Goal: Task Accomplishment & Management: Use online tool/utility

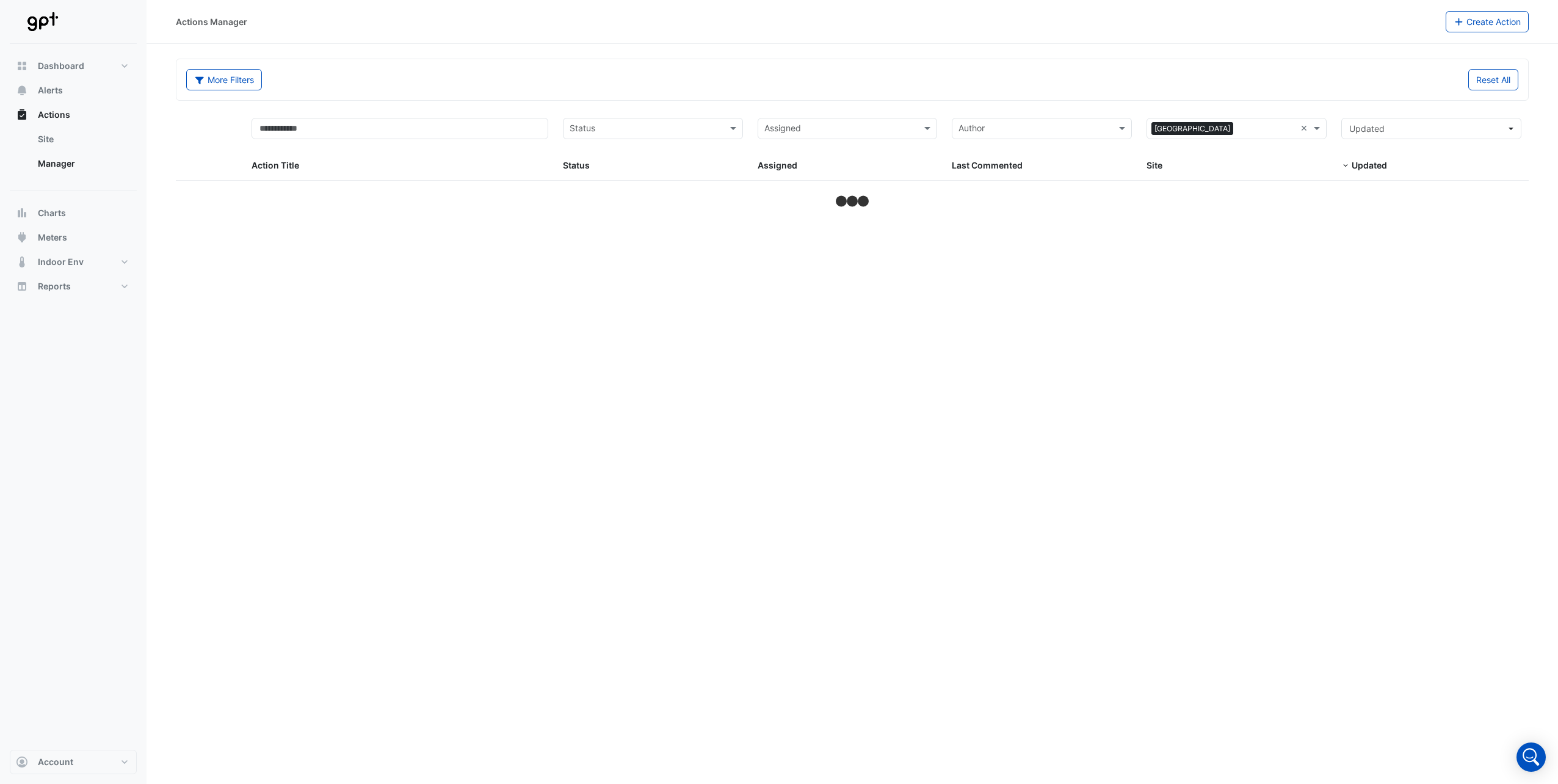
select select "**"
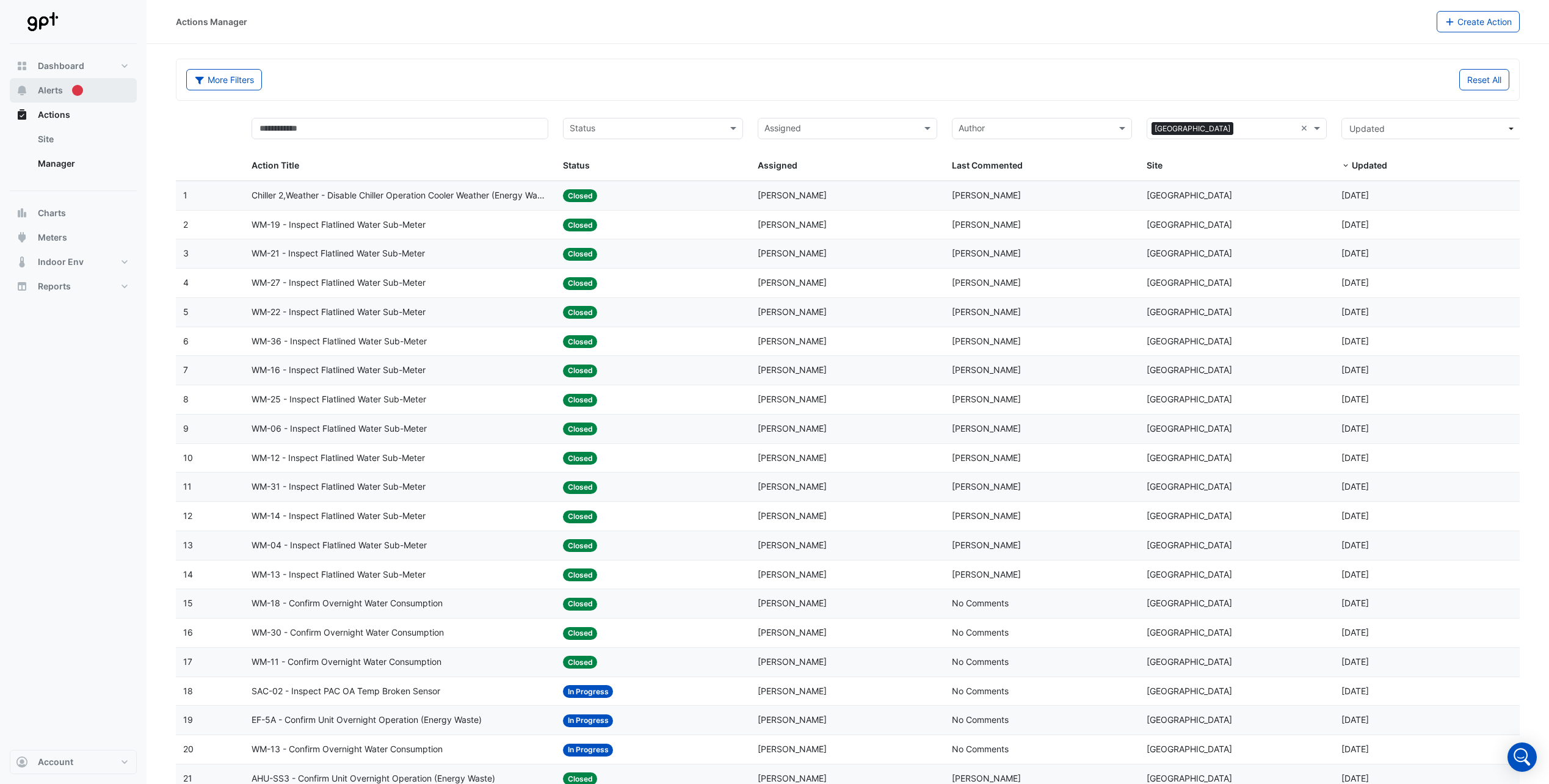
click at [47, 88] on span "Alerts" at bounding box center [50, 90] width 25 height 12
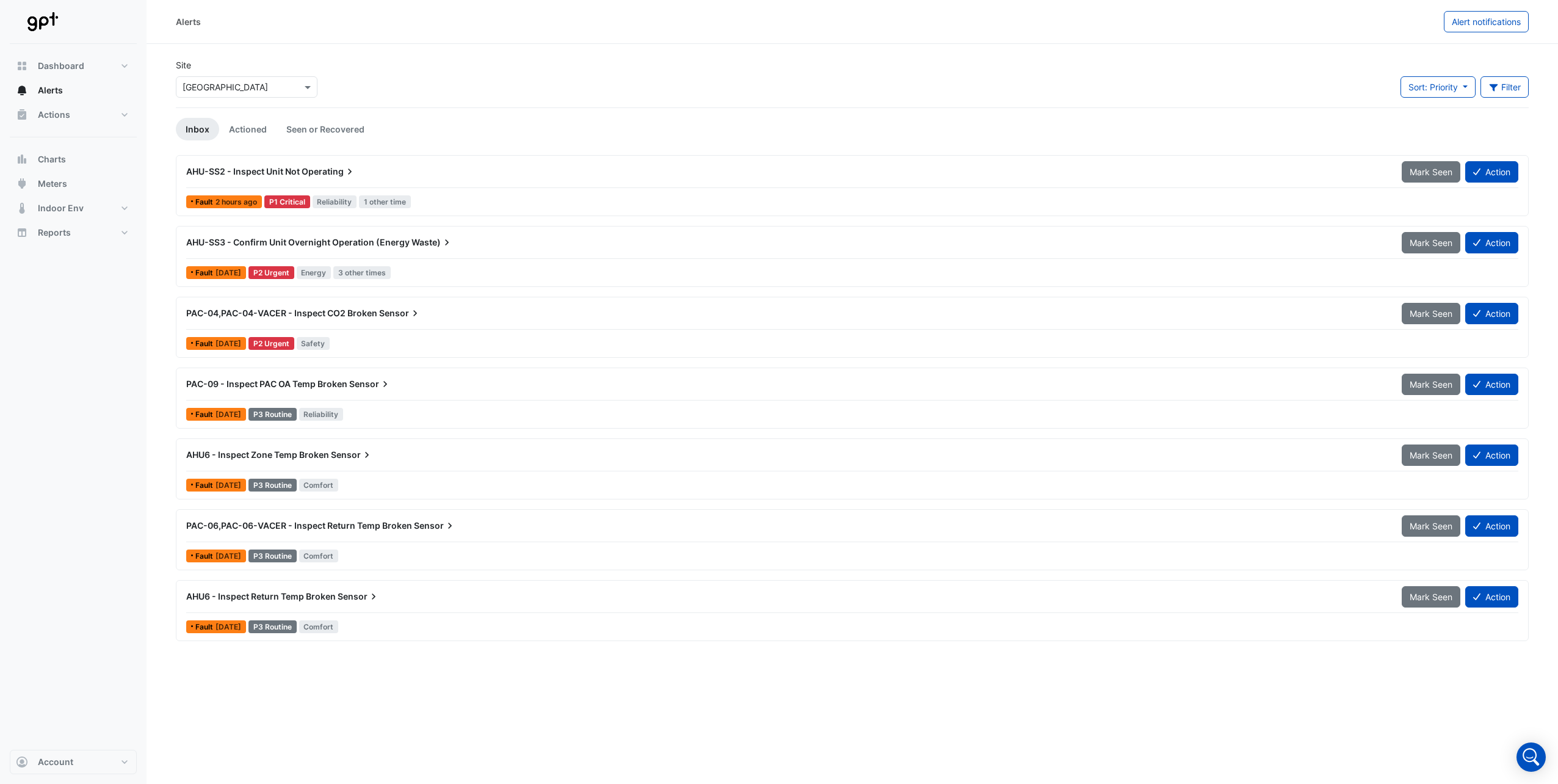
click at [374, 242] on span "AHU-SS3 - Confirm Unit Overnight Operation (Energy" at bounding box center [298, 242] width 224 height 10
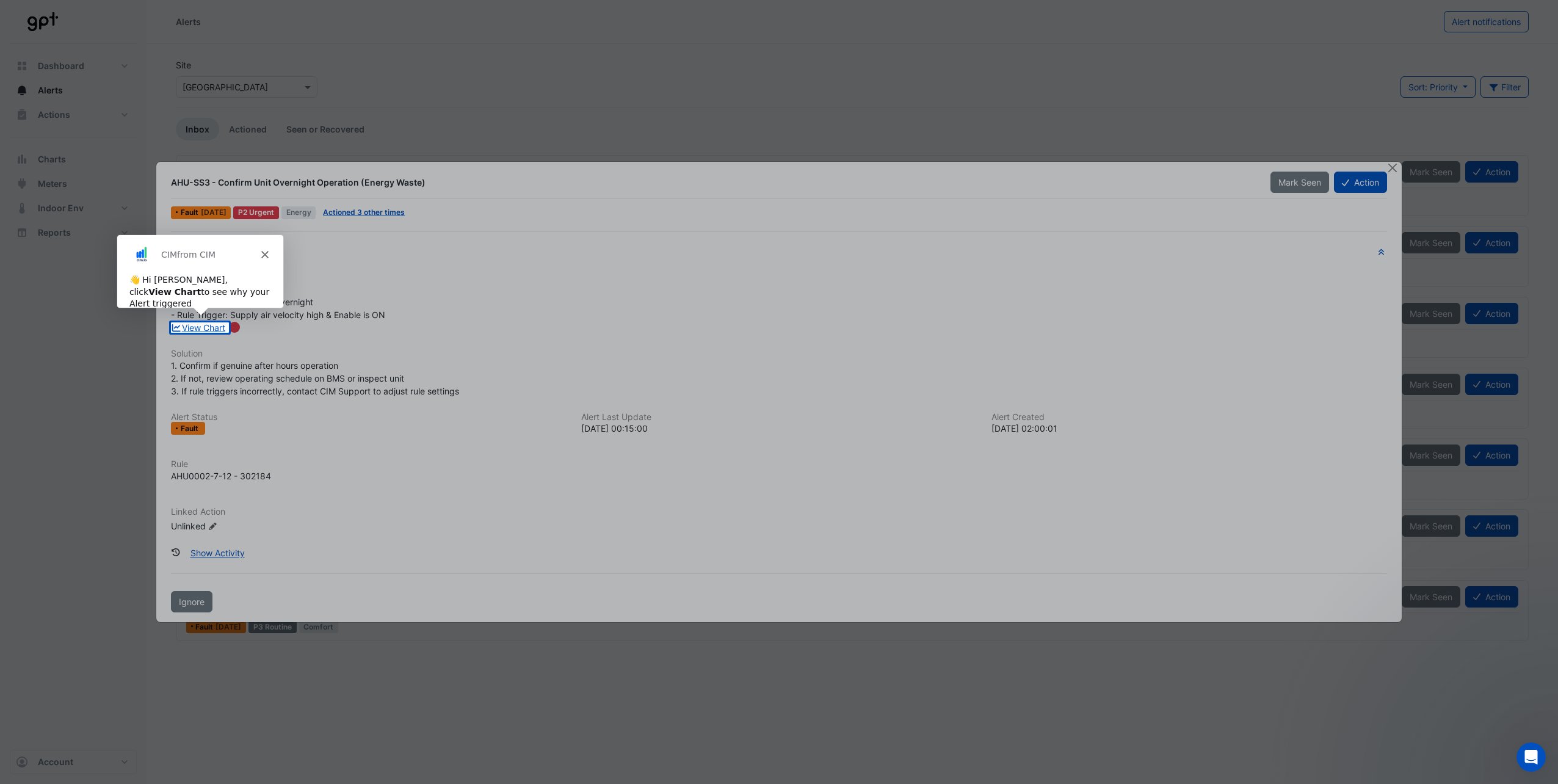
click at [264, 253] on polygon "Close" at bounding box center [264, 253] width 7 height 7
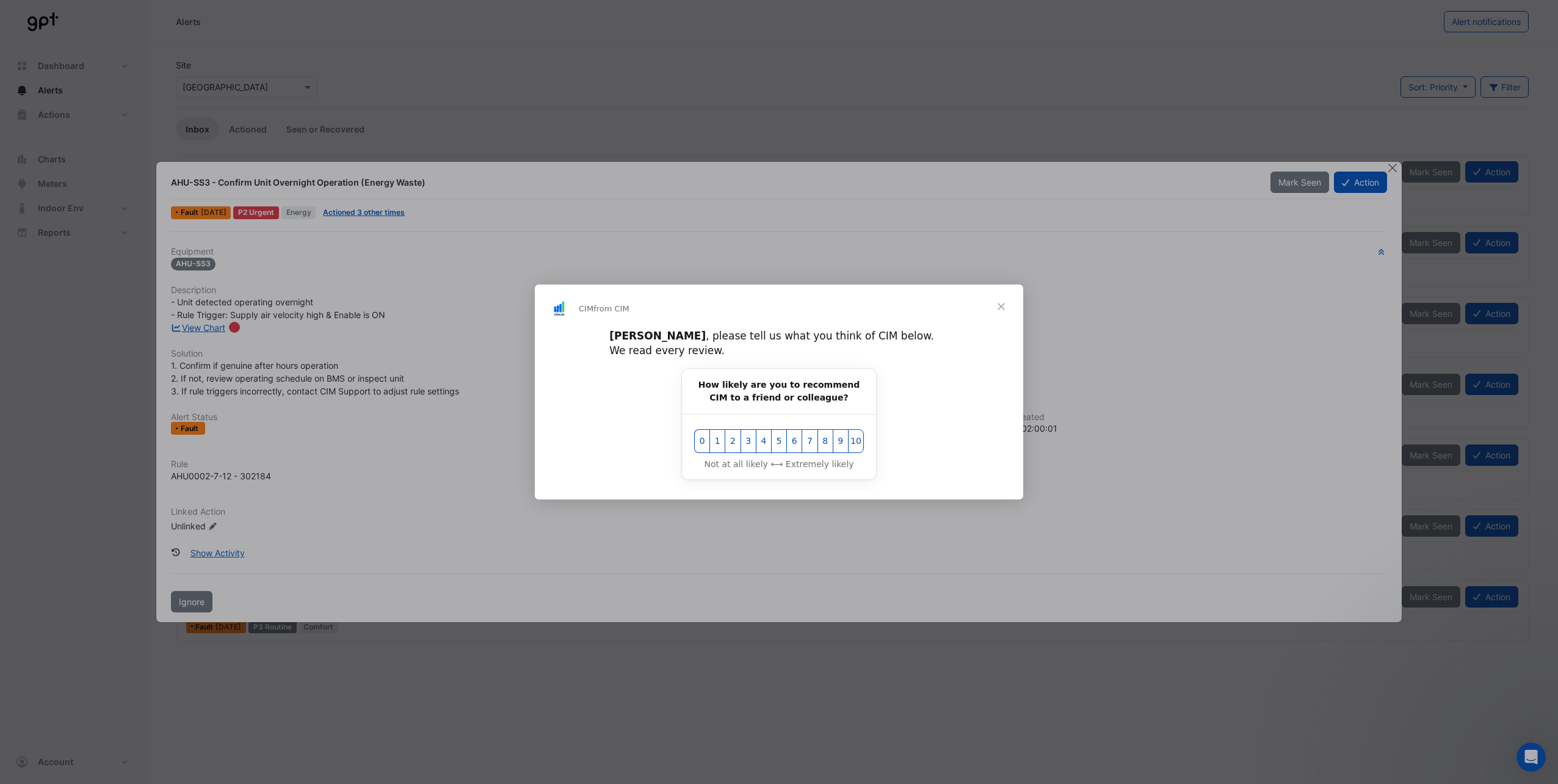
click at [1005, 312] on span "Close" at bounding box center [1000, 306] width 44 height 44
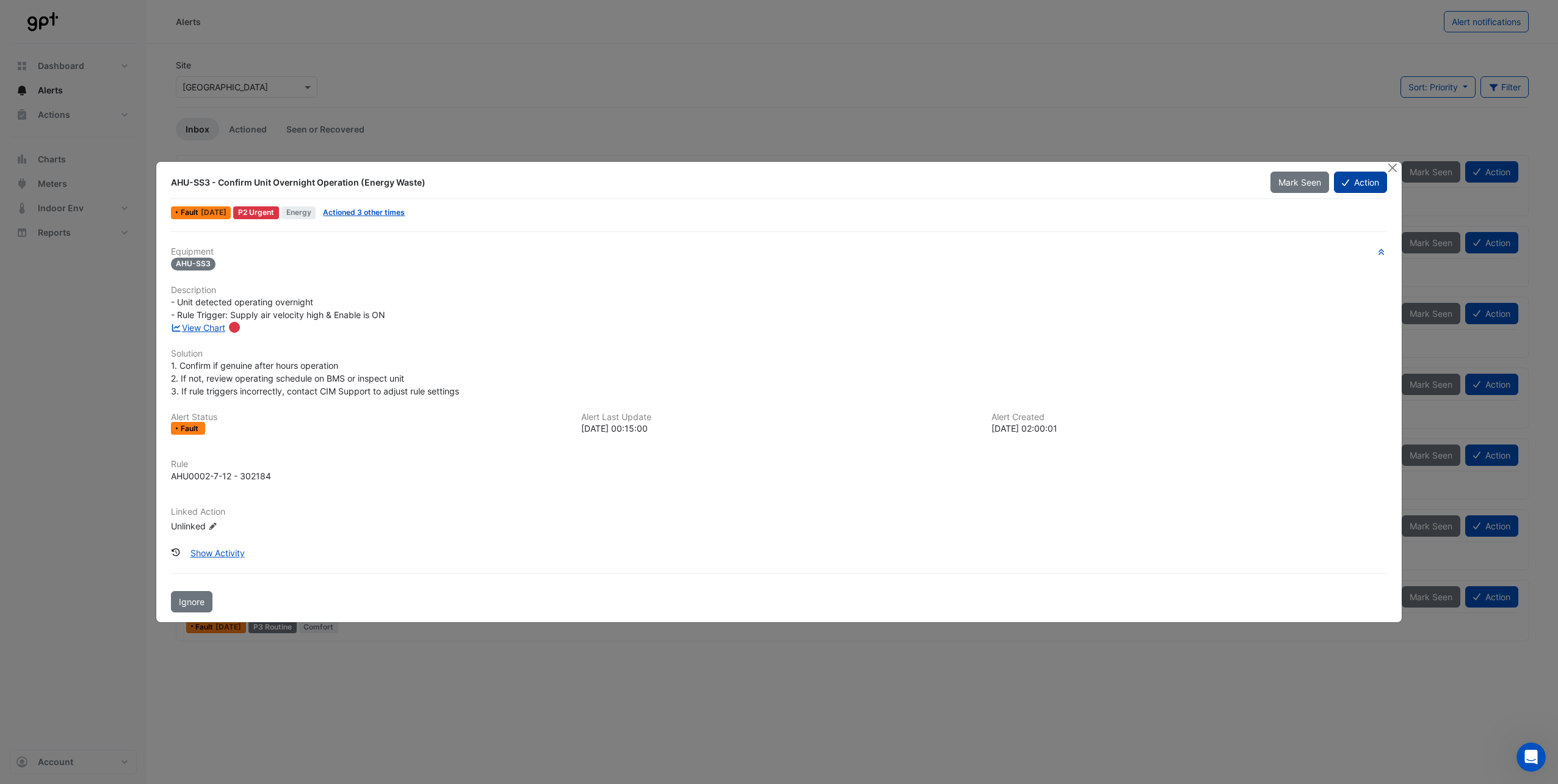
click at [1361, 183] on button "Action" at bounding box center [1360, 182] width 53 height 21
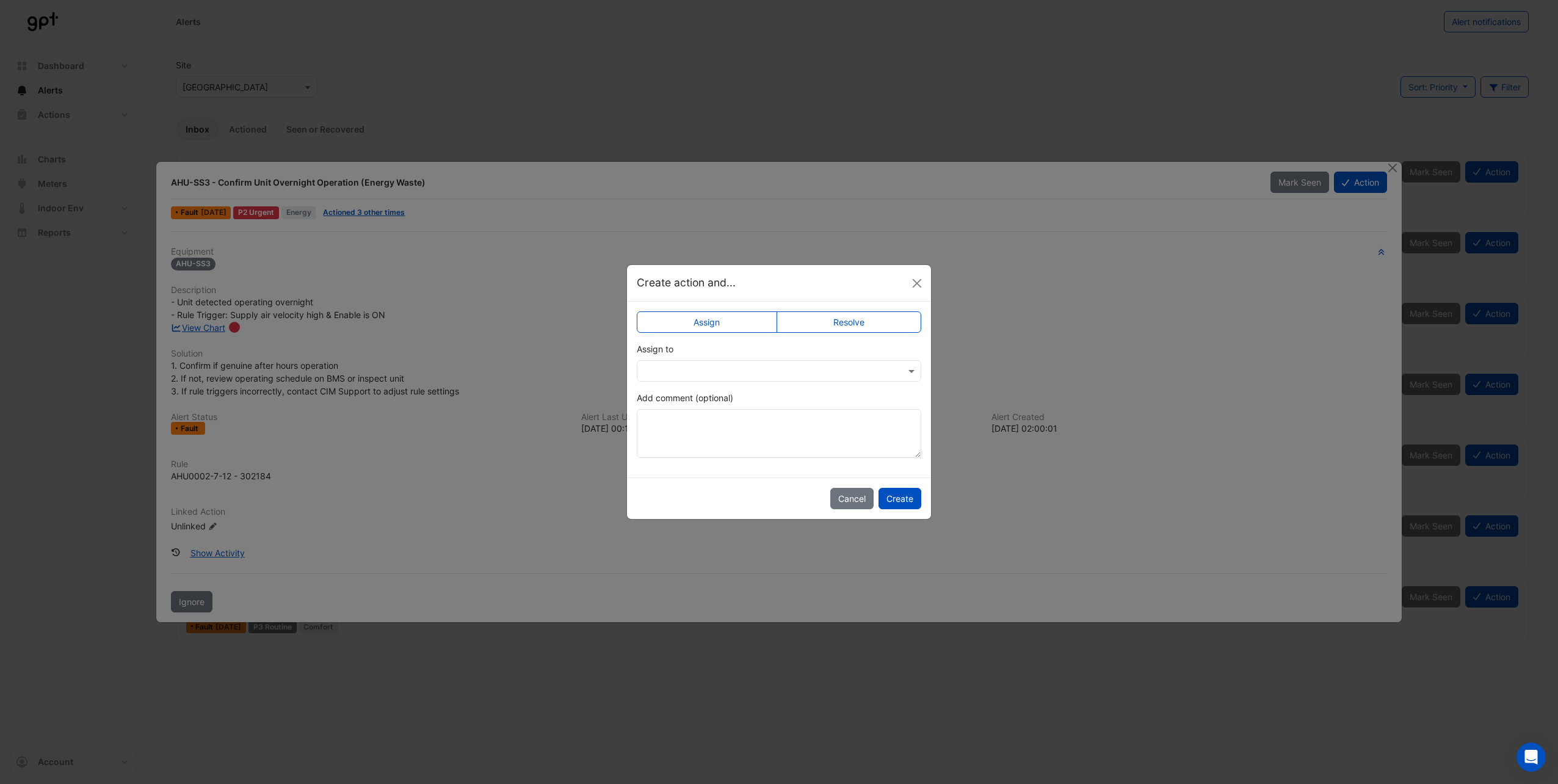
click at [678, 368] on input "text" at bounding box center [767, 371] width 247 height 13
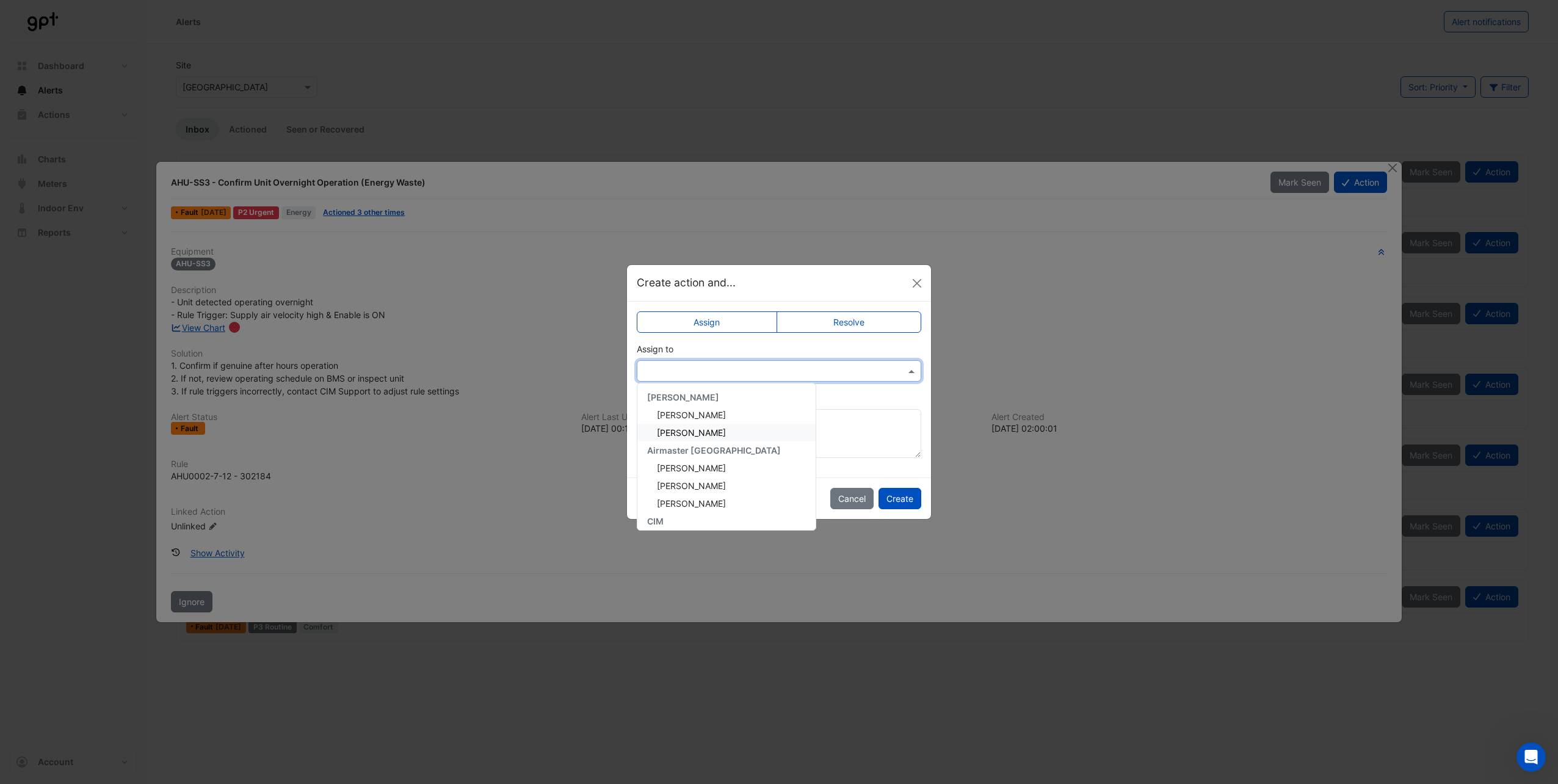
click at [712, 436] on span "[PERSON_NAME]" at bounding box center [692, 432] width 69 height 10
click at [650, 424] on textarea "Add comment (optional)" at bounding box center [779, 434] width 285 height 49
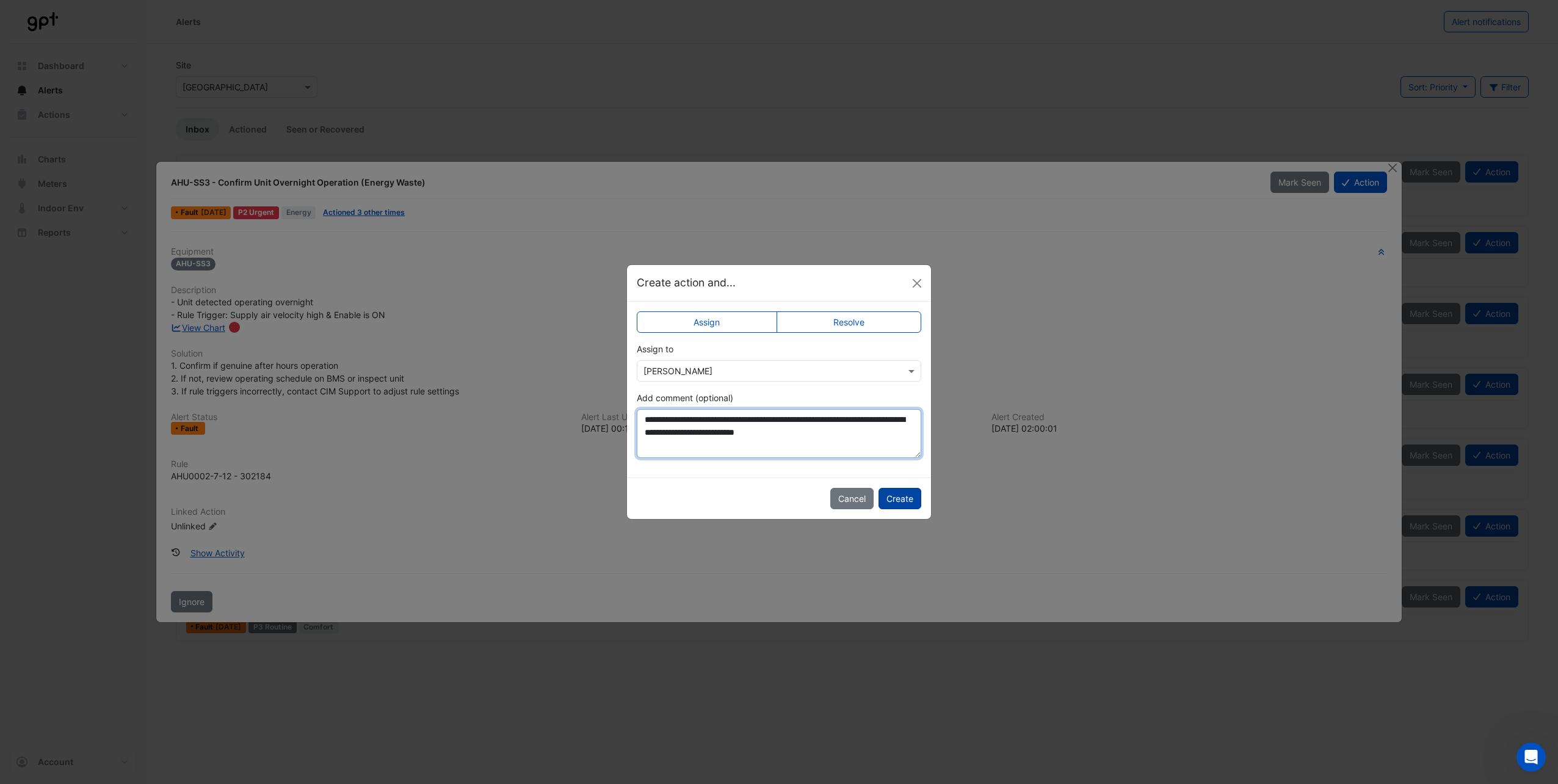
type textarea "**********"
click at [904, 501] on button "Create" at bounding box center [900, 499] width 43 height 21
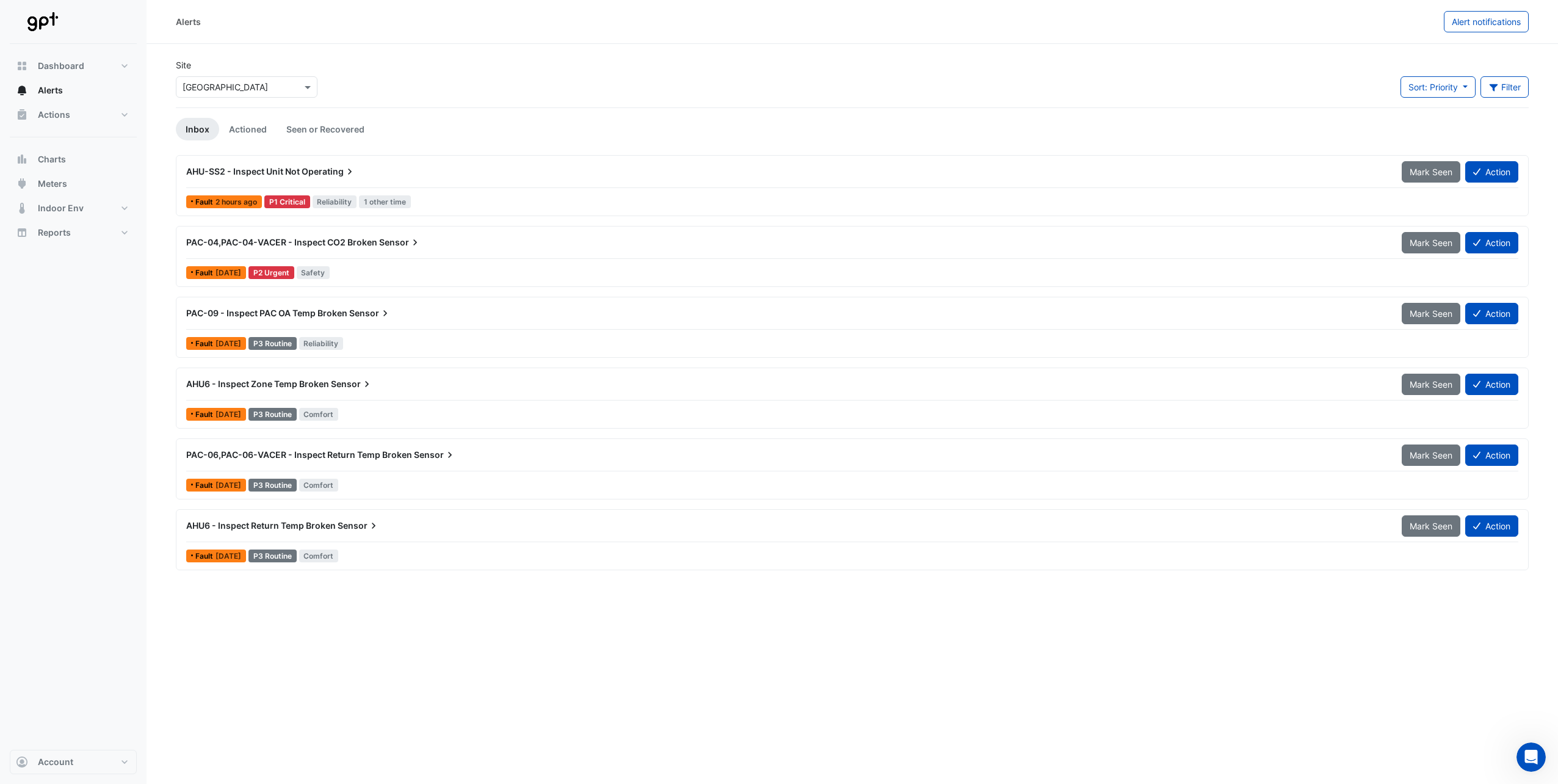
click at [553, 675] on div "Alerts Alert notifications Site × [GEOGRAPHIC_DATA] Sort: Priority Priority Upd…" at bounding box center [852, 392] width 1412 height 784
click at [309, 175] on span "Operating" at bounding box center [329, 171] width 54 height 12
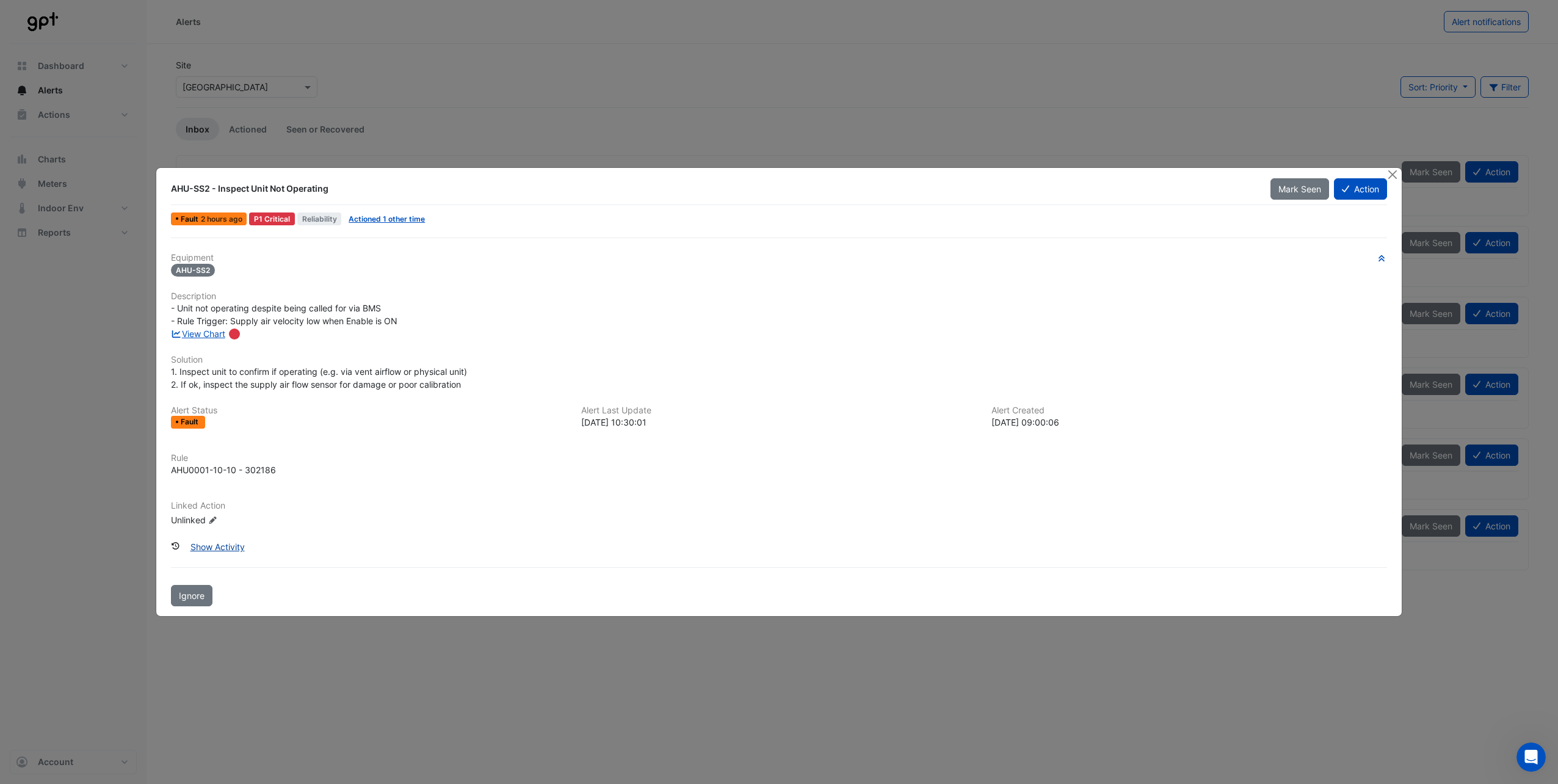
click at [211, 545] on button "Show Activity" at bounding box center [218, 547] width 70 height 21
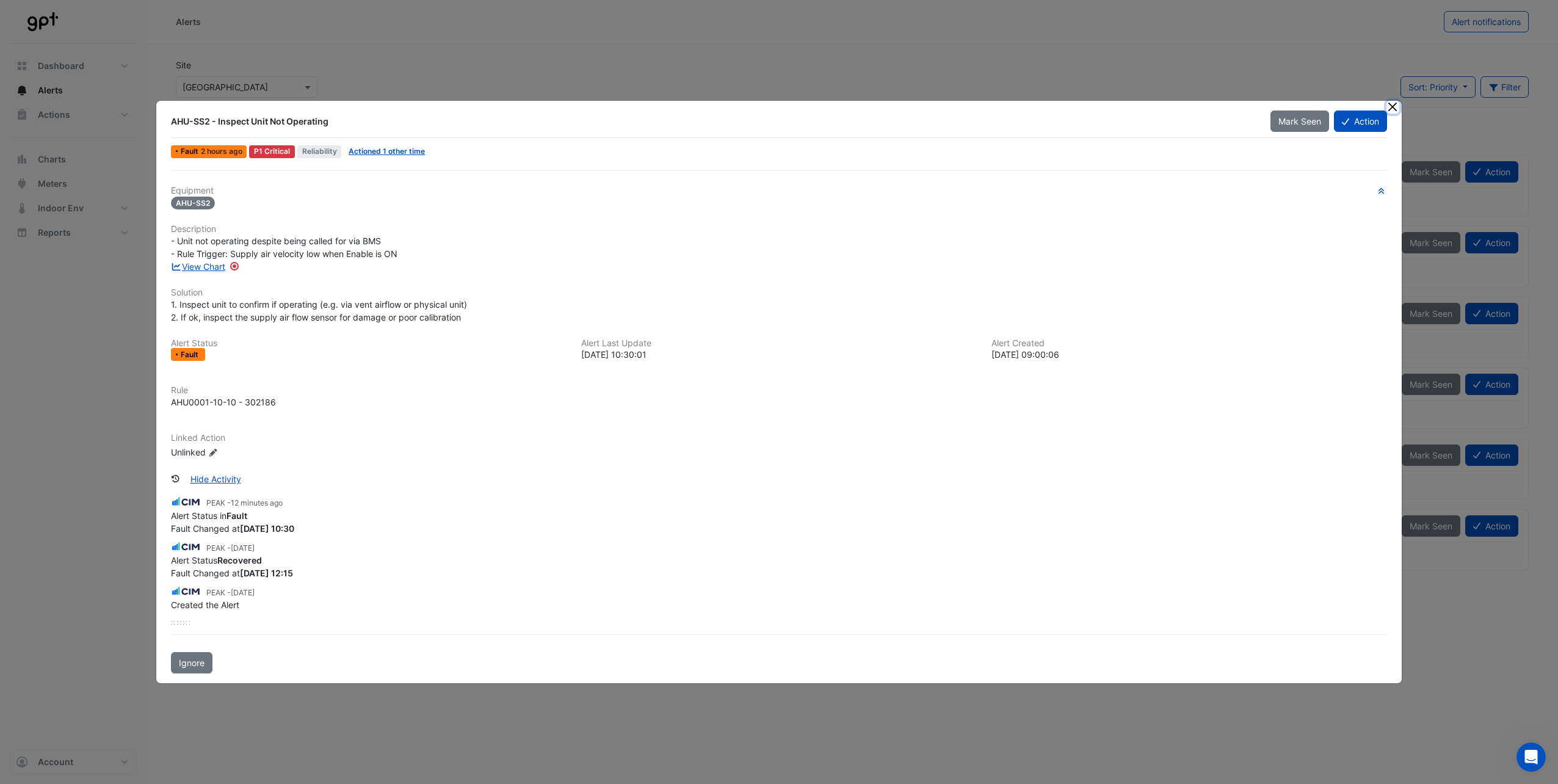
click at [1389, 105] on button "Close" at bounding box center [1393, 107] width 13 height 13
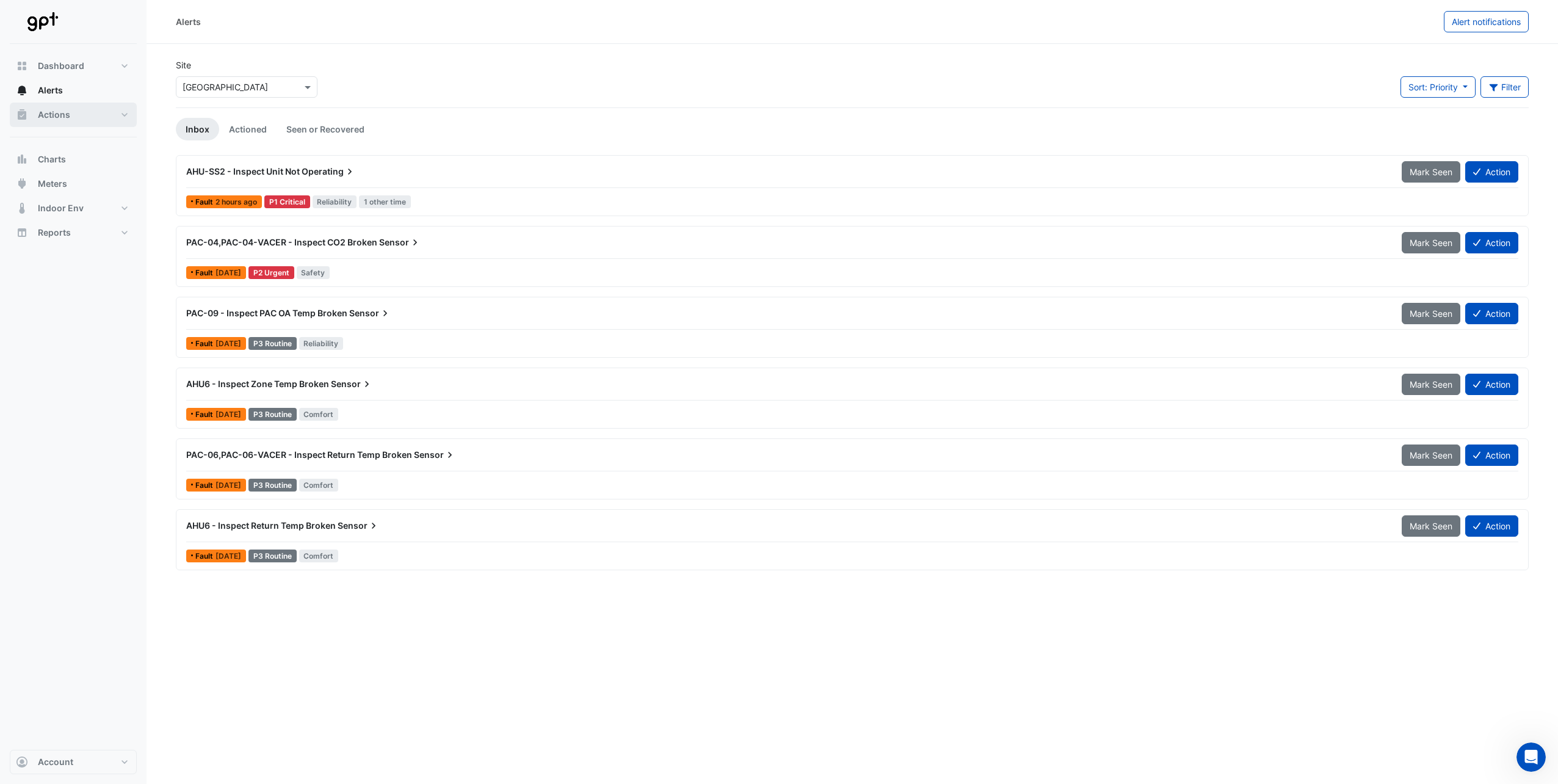
click at [54, 114] on span "Actions" at bounding box center [54, 115] width 32 height 12
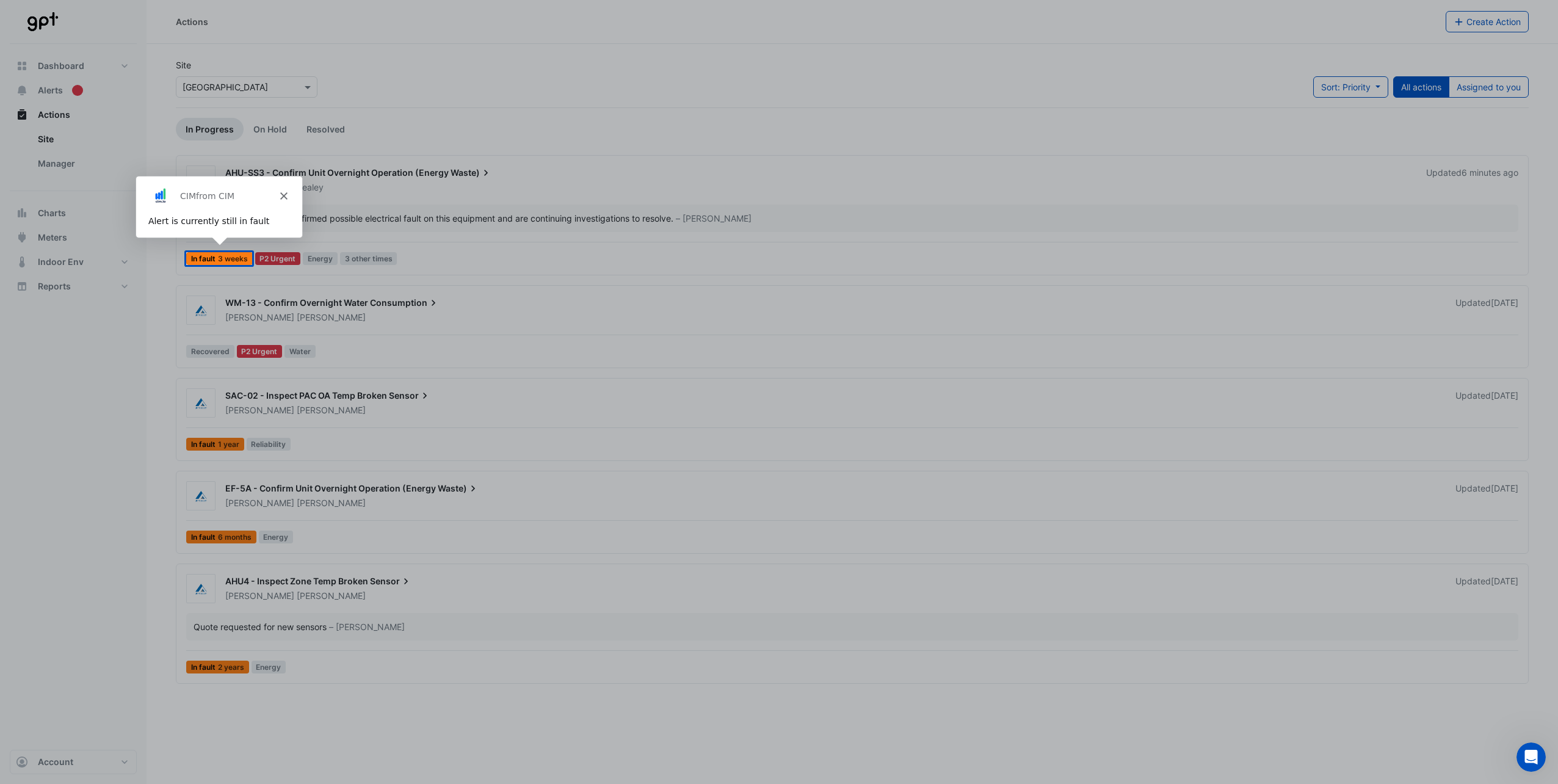
click at [283, 194] on polygon "Close" at bounding box center [282, 195] width 7 height 7
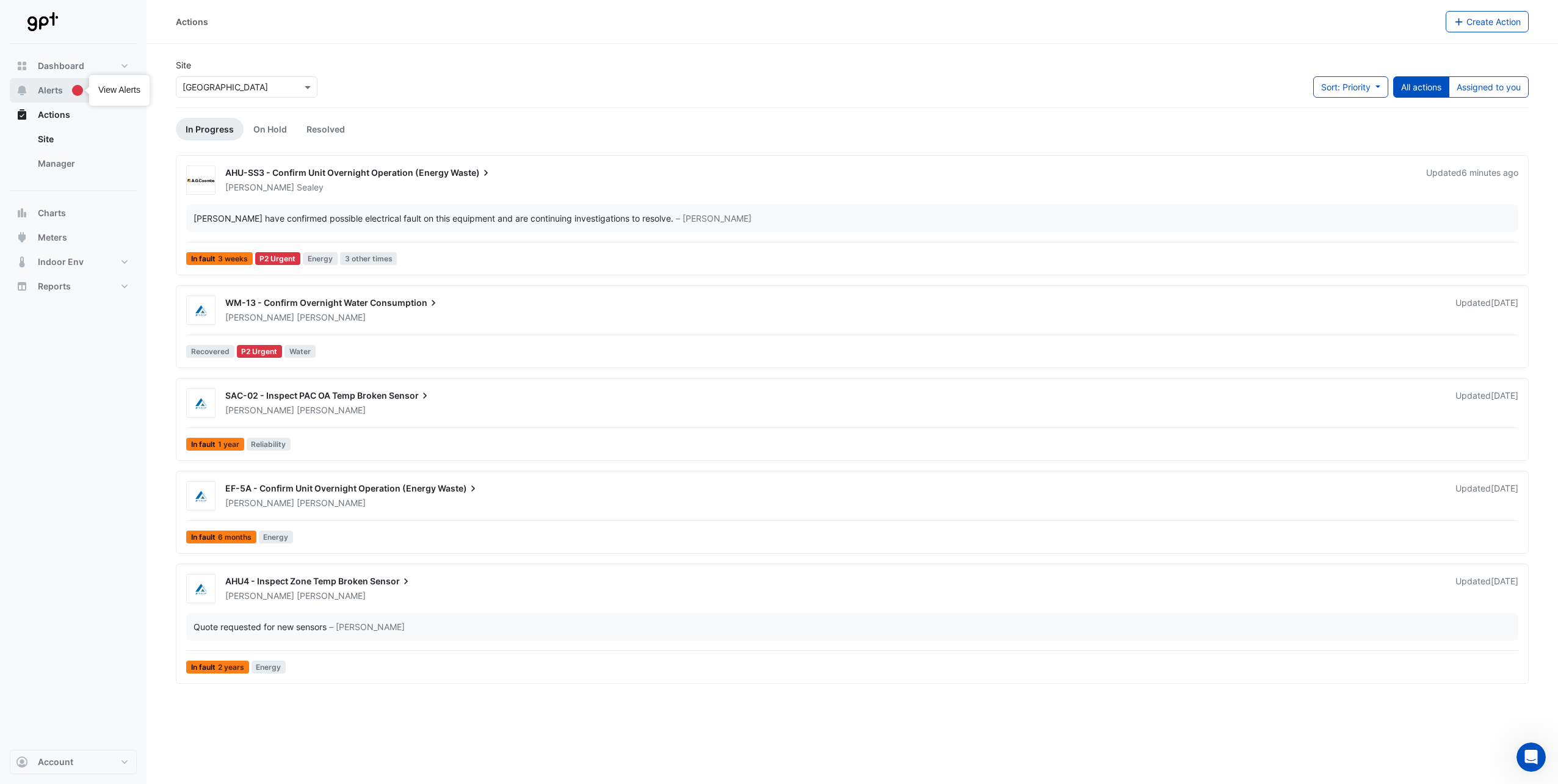
click at [47, 88] on span "Alerts" at bounding box center [50, 90] width 25 height 12
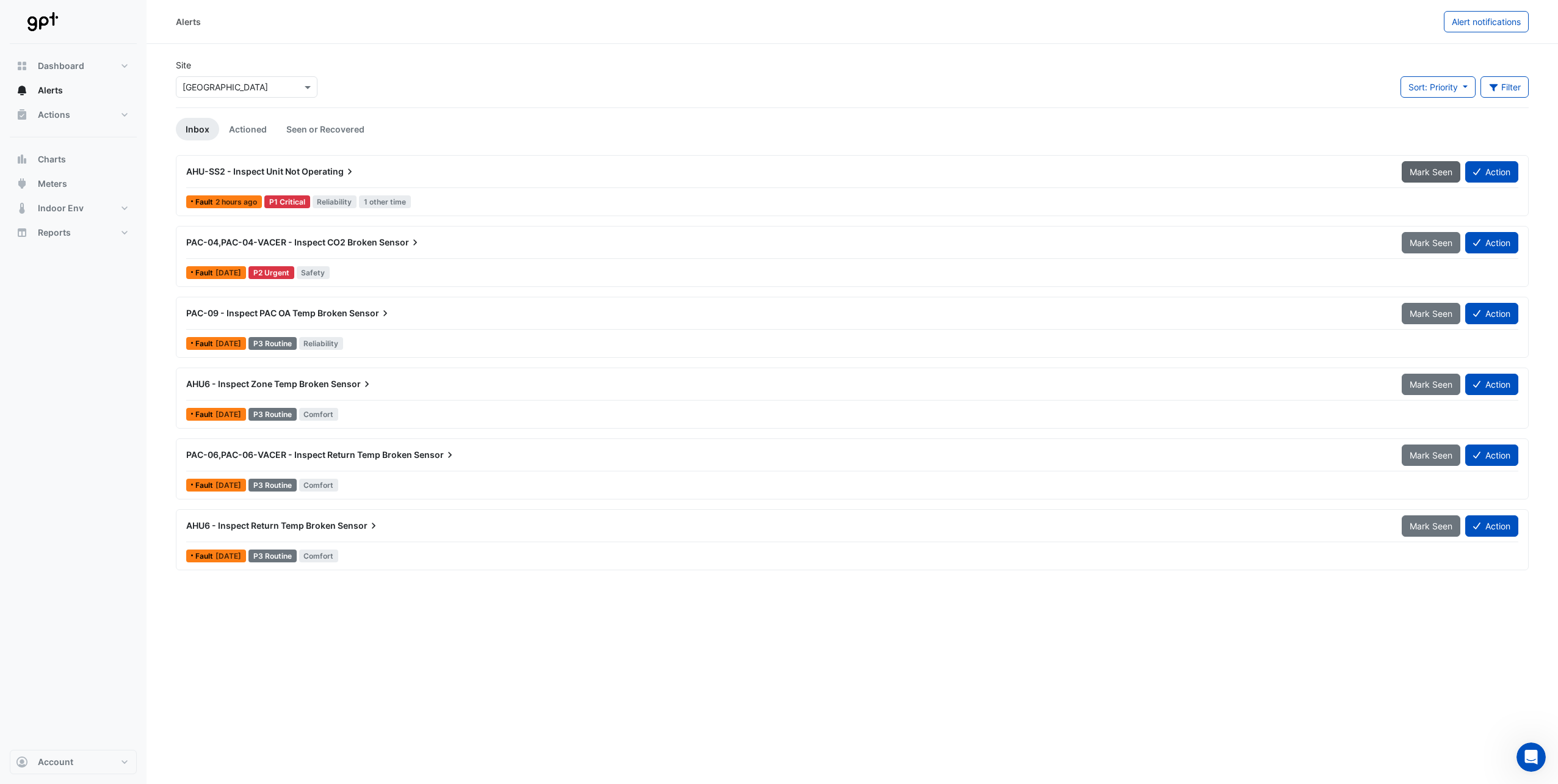
click at [1410, 174] on span "Mark Seen" at bounding box center [1431, 172] width 43 height 10
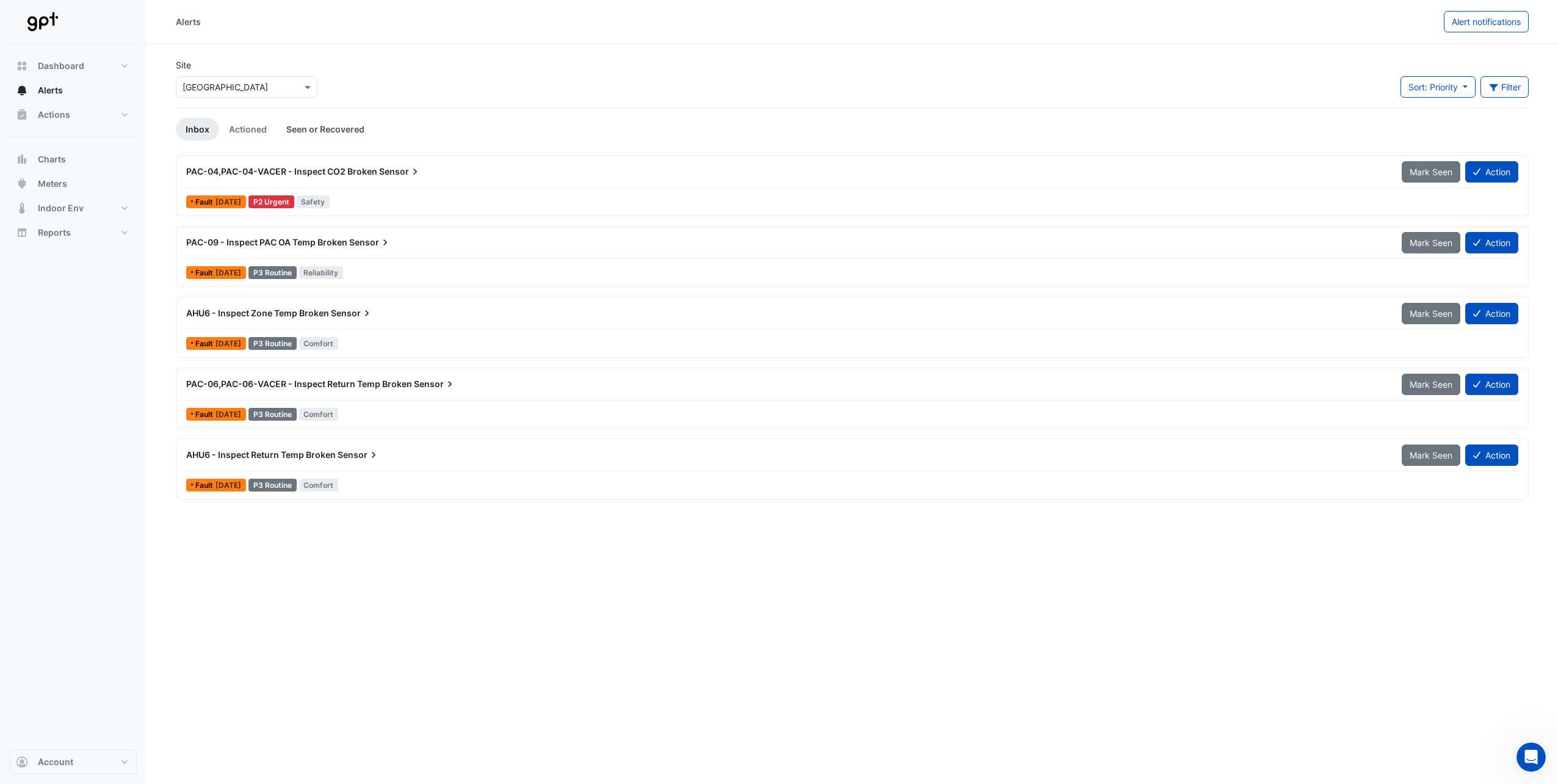
click at [348, 131] on link "Seen or Recovered" at bounding box center [325, 129] width 97 height 23
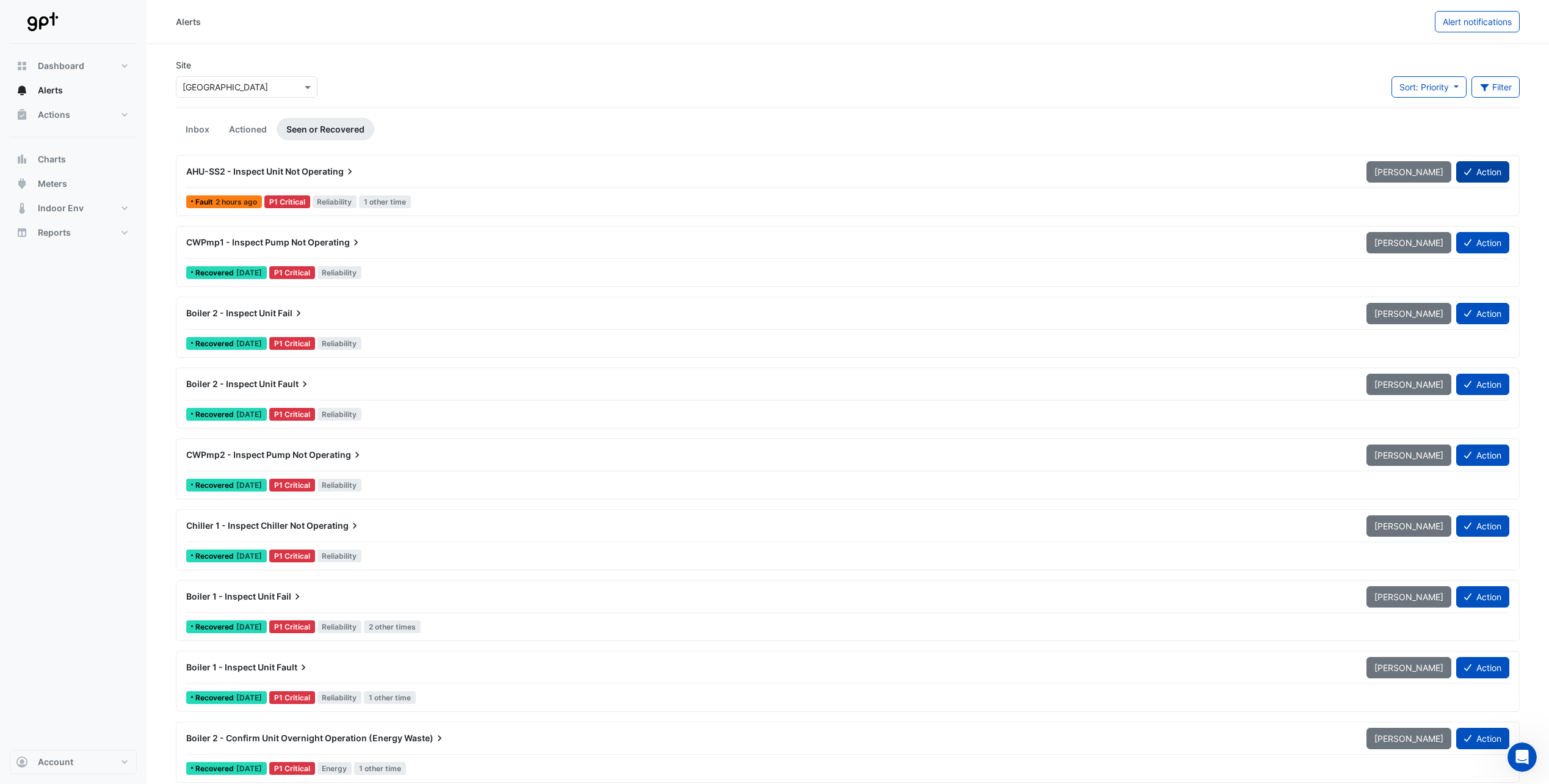
click at [1495, 175] on button "Action" at bounding box center [1483, 172] width 53 height 21
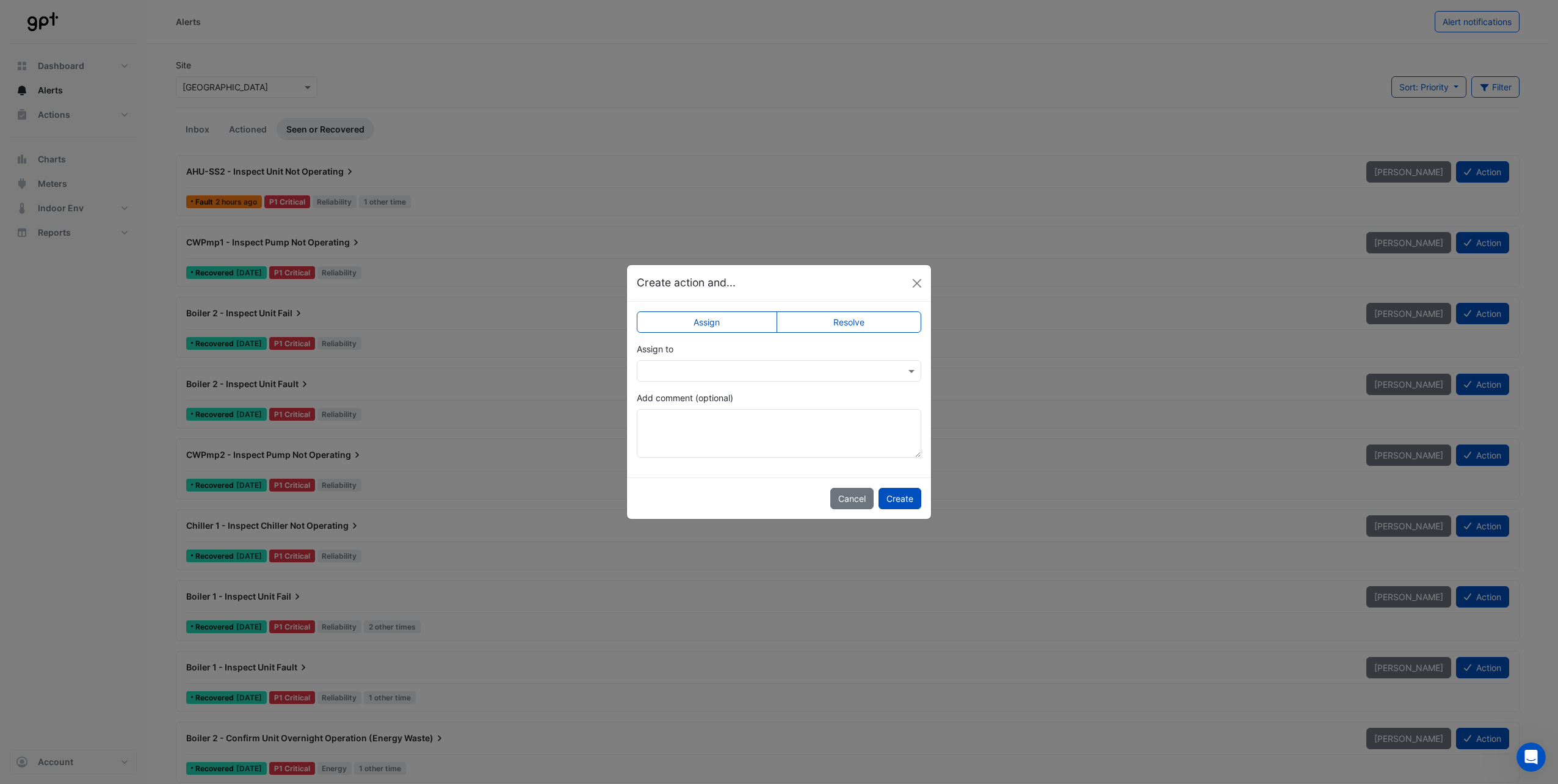
click at [868, 325] on label "Resolve" at bounding box center [849, 322] width 145 height 21
click at [711, 315] on label "Assign" at bounding box center [707, 322] width 140 height 21
click at [870, 320] on label "Resolve" at bounding box center [849, 322] width 145 height 21
click at [906, 373] on span at bounding box center [912, 371] width 15 height 13
click at [707, 310] on div "Assign Resolve Status × Closed Closed Not Doing Add comment (optional)" at bounding box center [779, 389] width 304 height 176
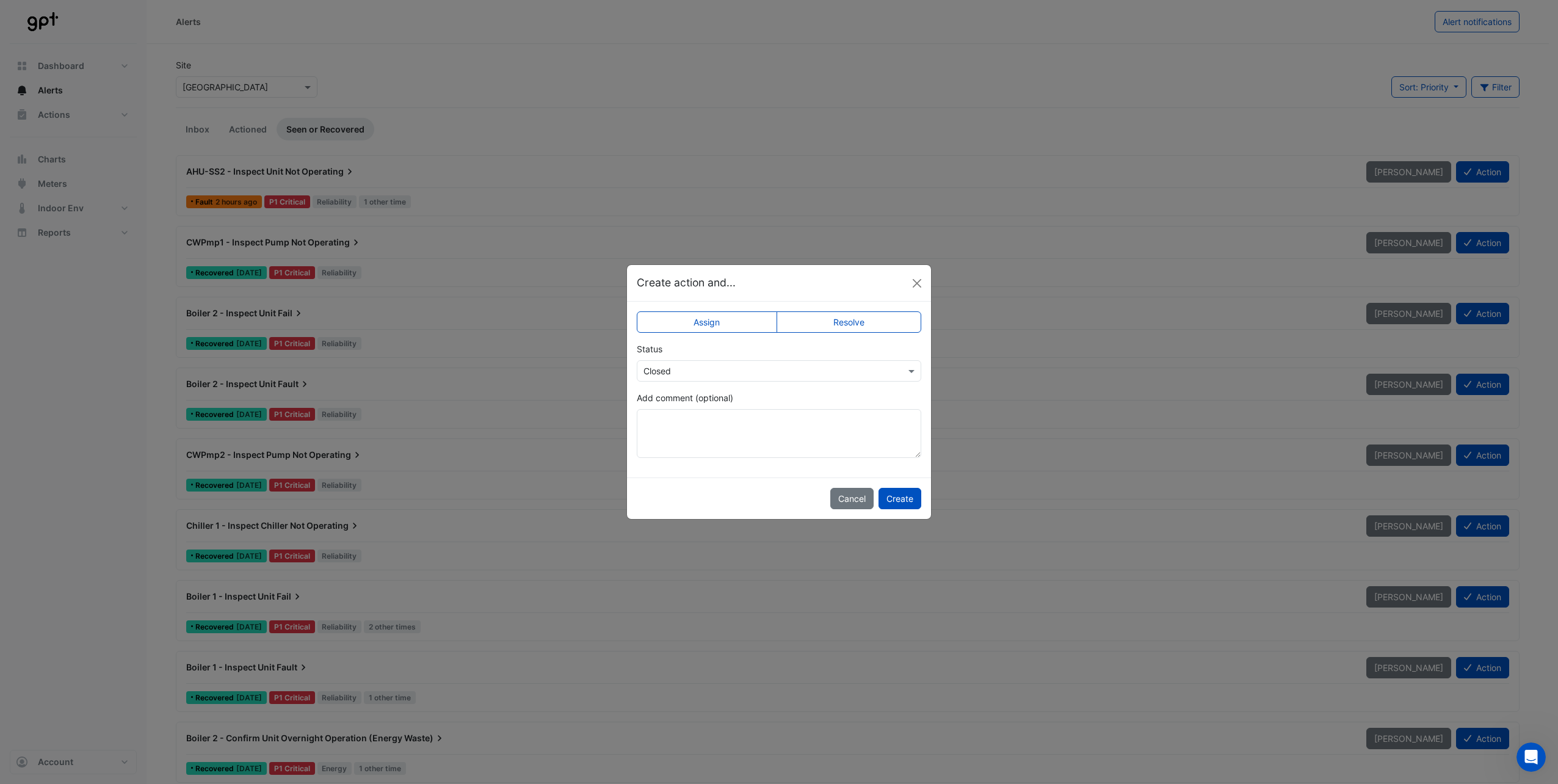
click at [711, 320] on label "Assign" at bounding box center [707, 322] width 140 height 21
click at [858, 501] on button "Cancel" at bounding box center [852, 499] width 43 height 21
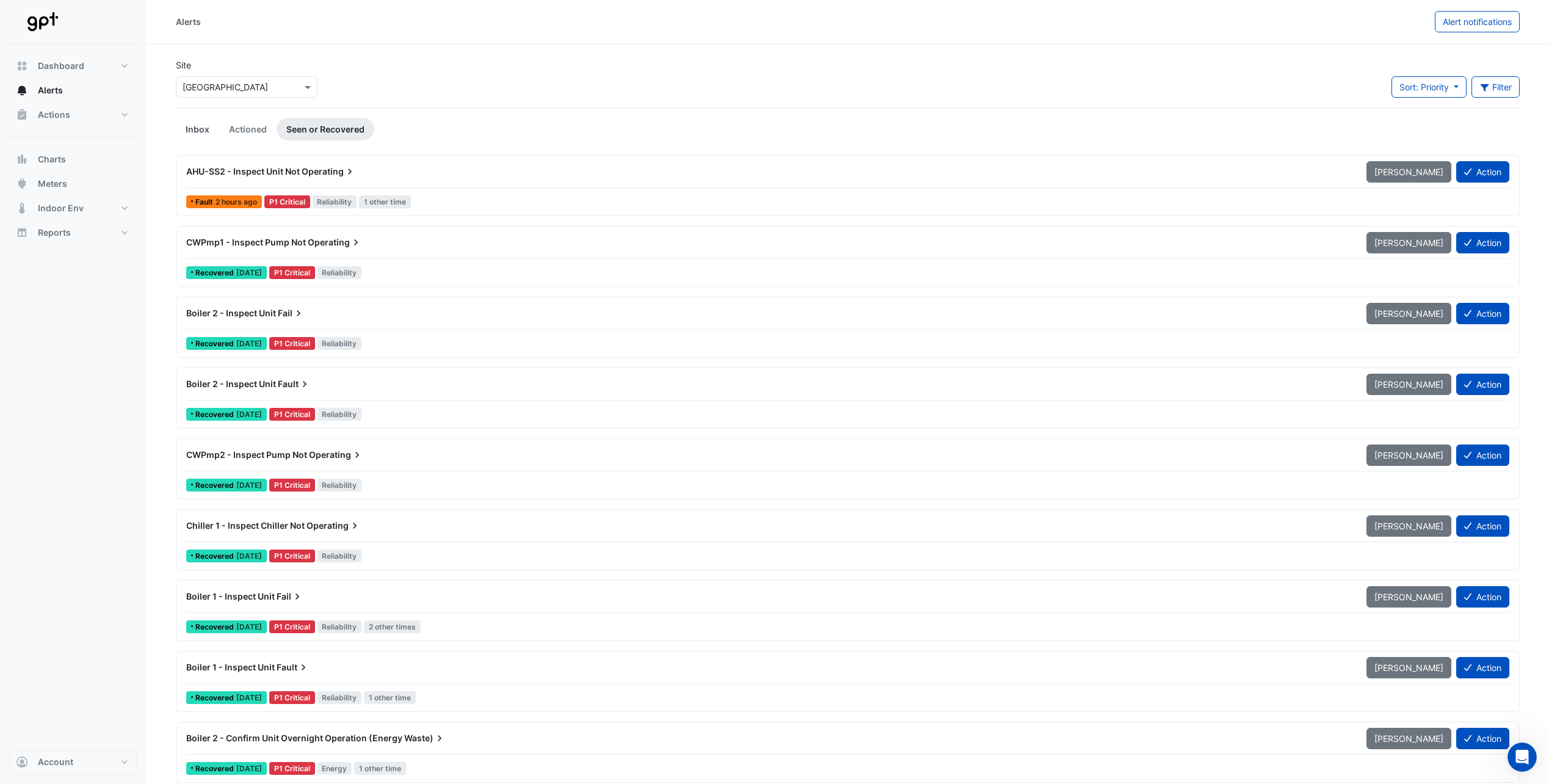
click at [199, 126] on link "Inbox" at bounding box center [197, 129] width 43 height 23
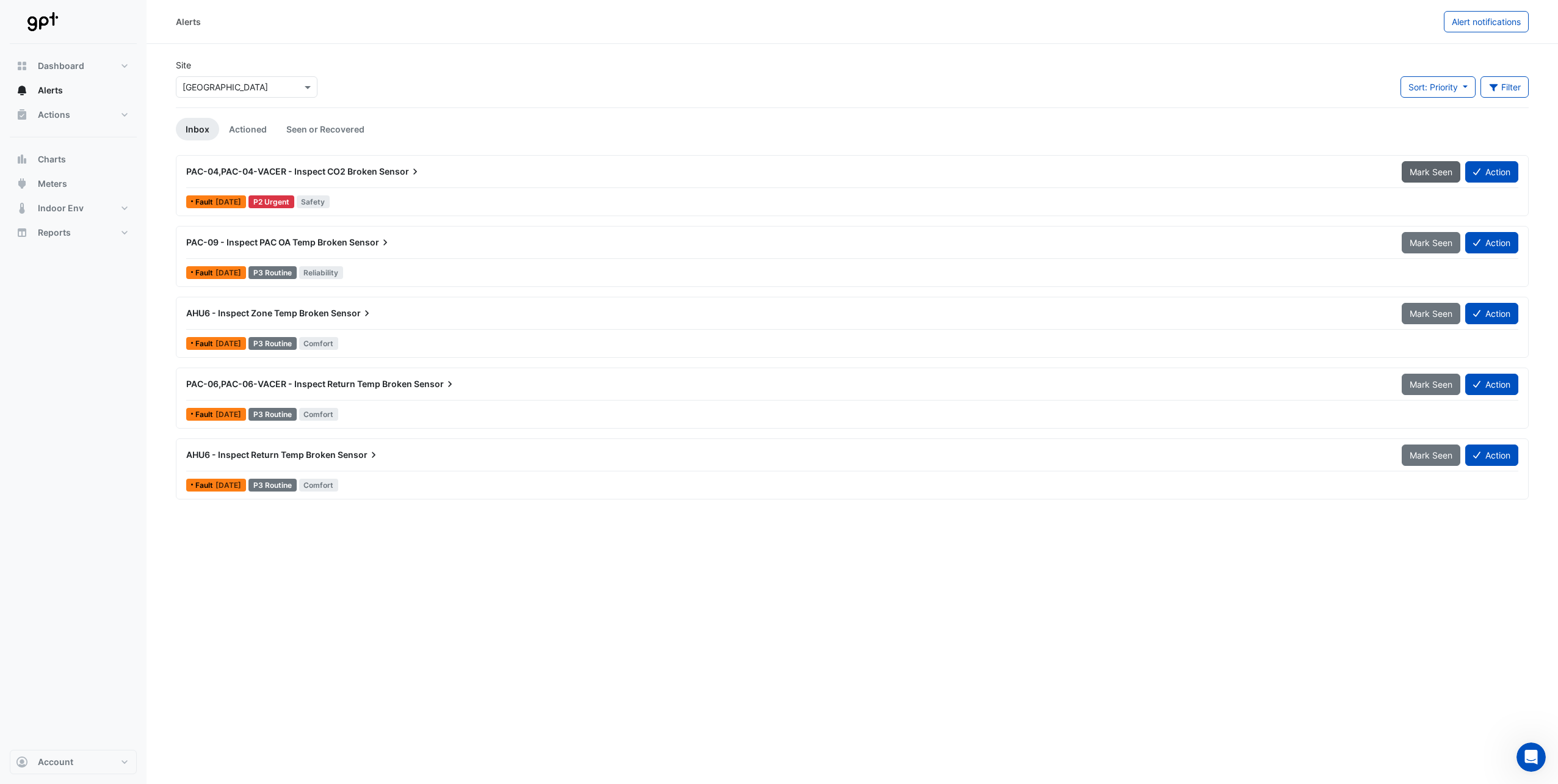
click at [1429, 174] on span "Mark Seen" at bounding box center [1431, 172] width 43 height 10
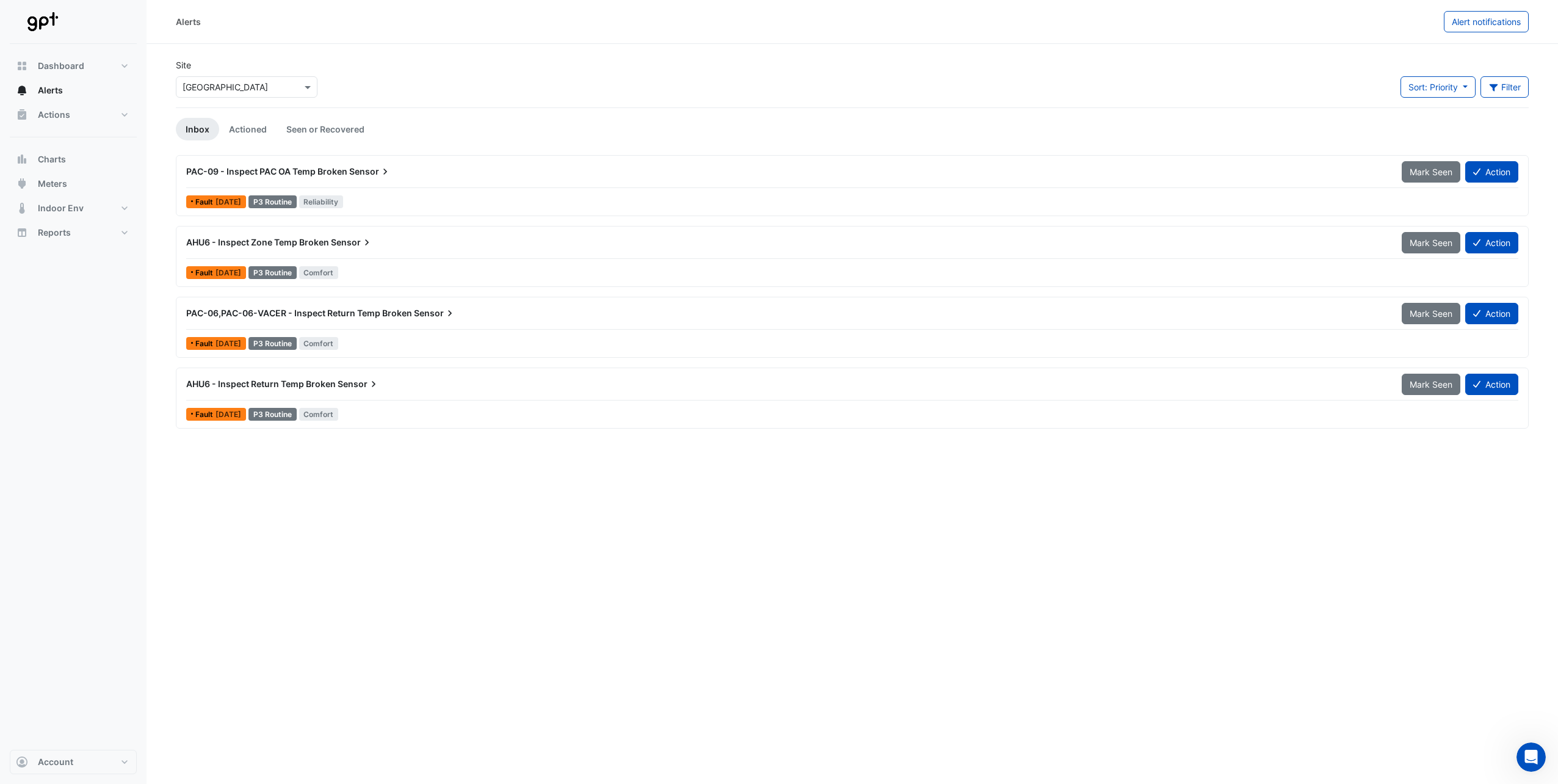
click at [1429, 174] on span "Mark Seen" at bounding box center [1431, 172] width 43 height 10
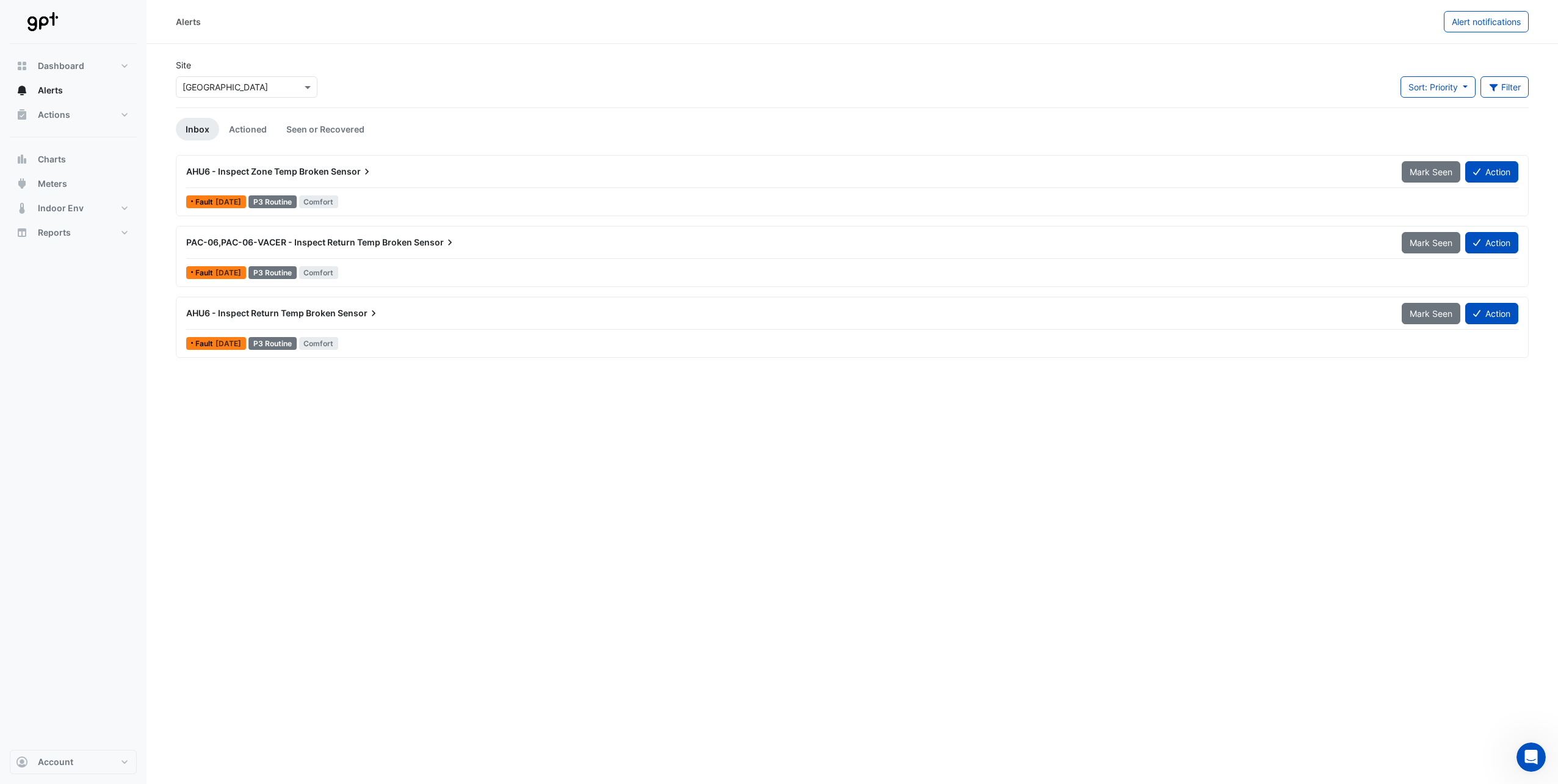
click at [1429, 174] on span "Mark Seen" at bounding box center [1431, 172] width 43 height 10
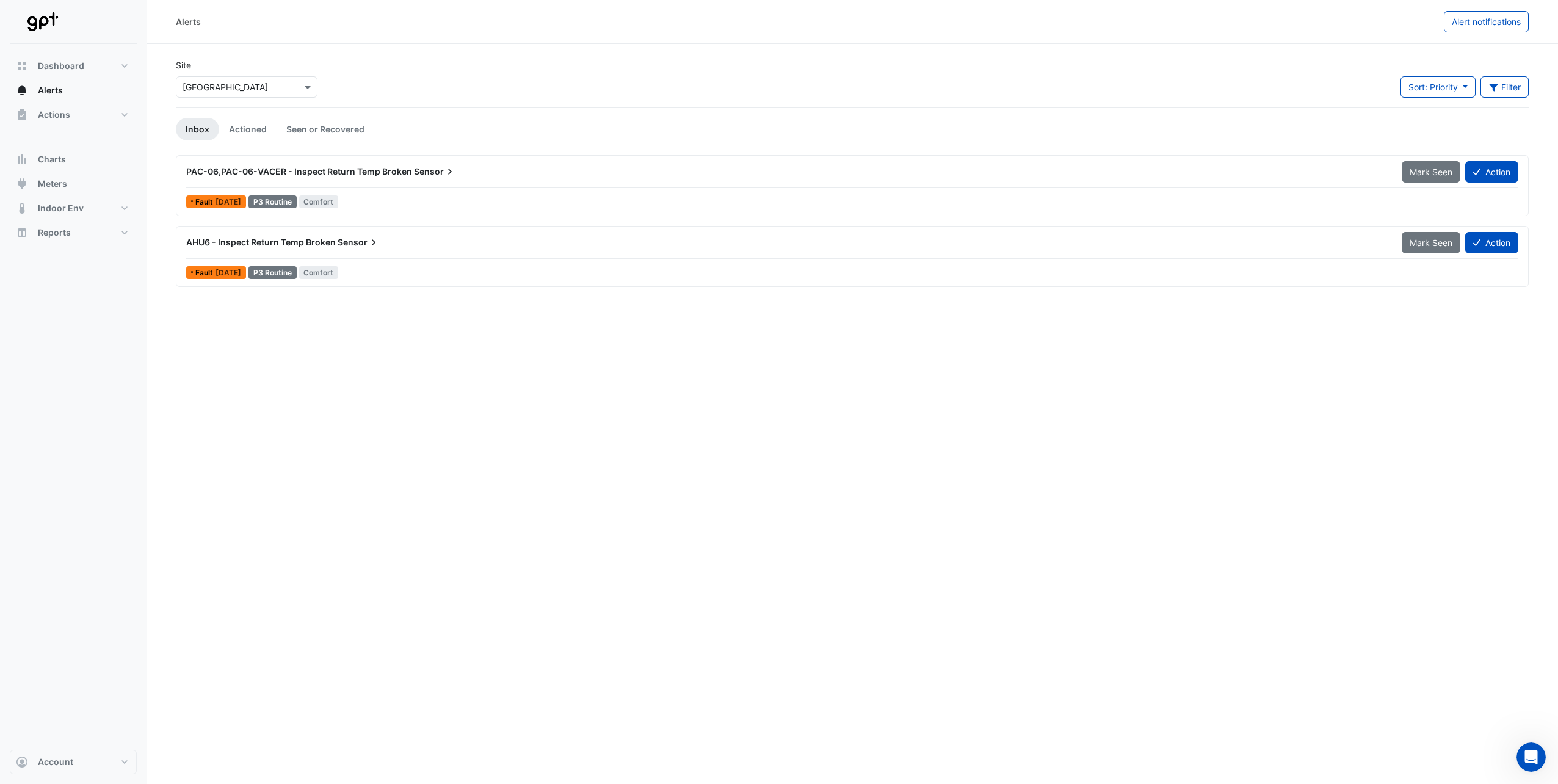
click at [1429, 174] on span "Mark Seen" at bounding box center [1431, 172] width 43 height 10
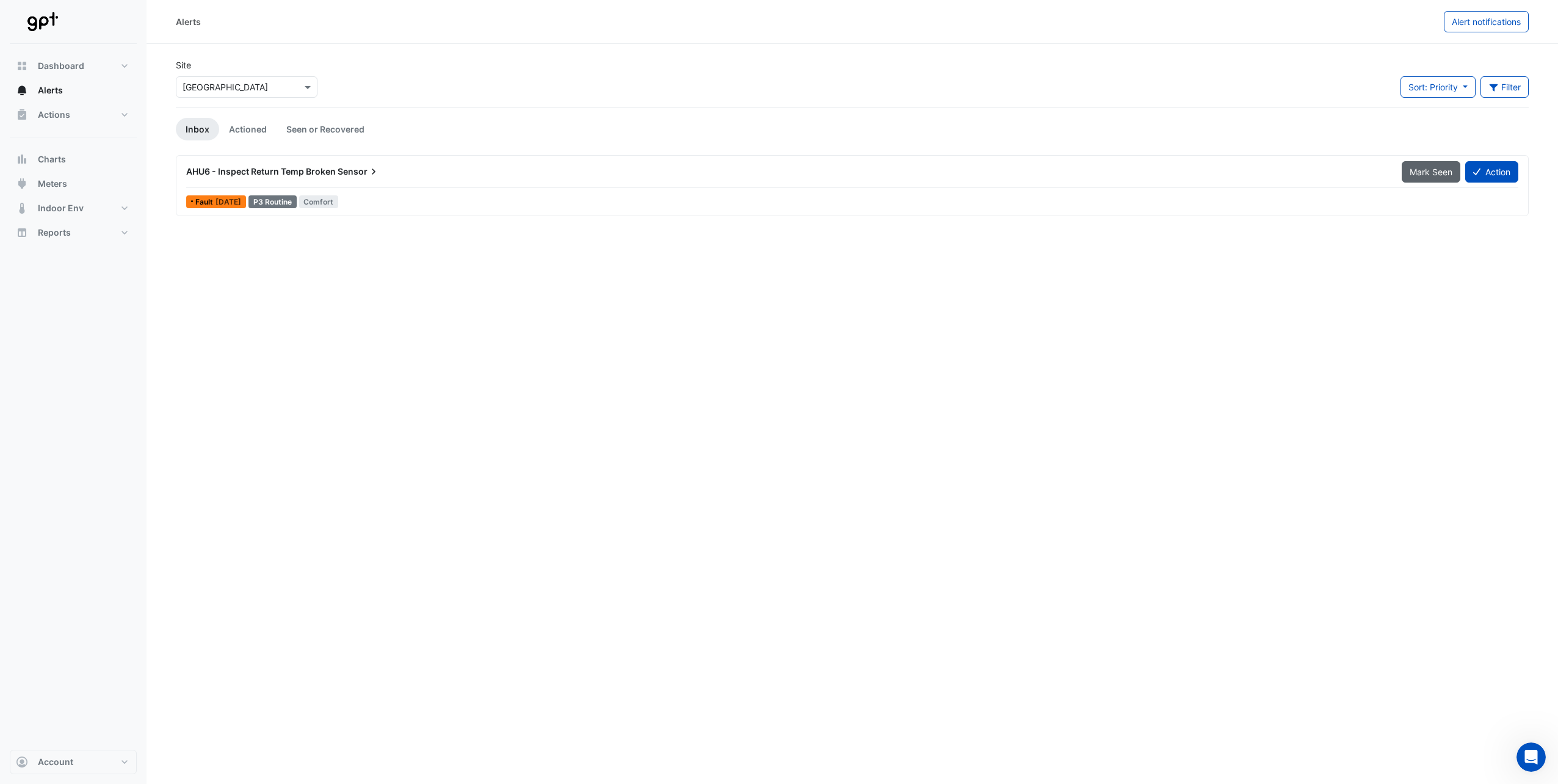
click at [1425, 173] on span "Mark Seen" at bounding box center [1431, 172] width 43 height 10
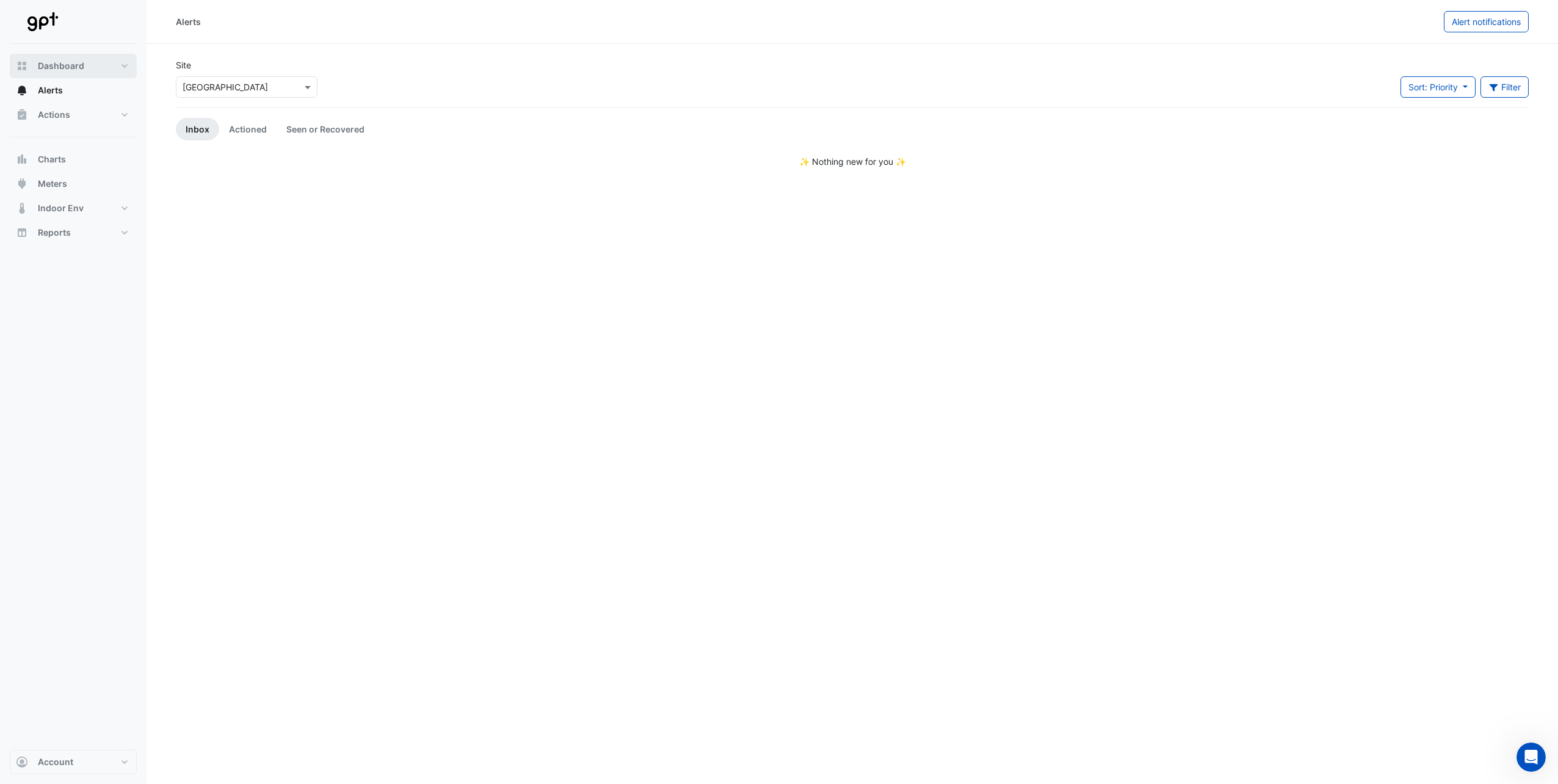
click at [75, 66] on span "Dashboard" at bounding box center [61, 65] width 47 height 12
select select "**"
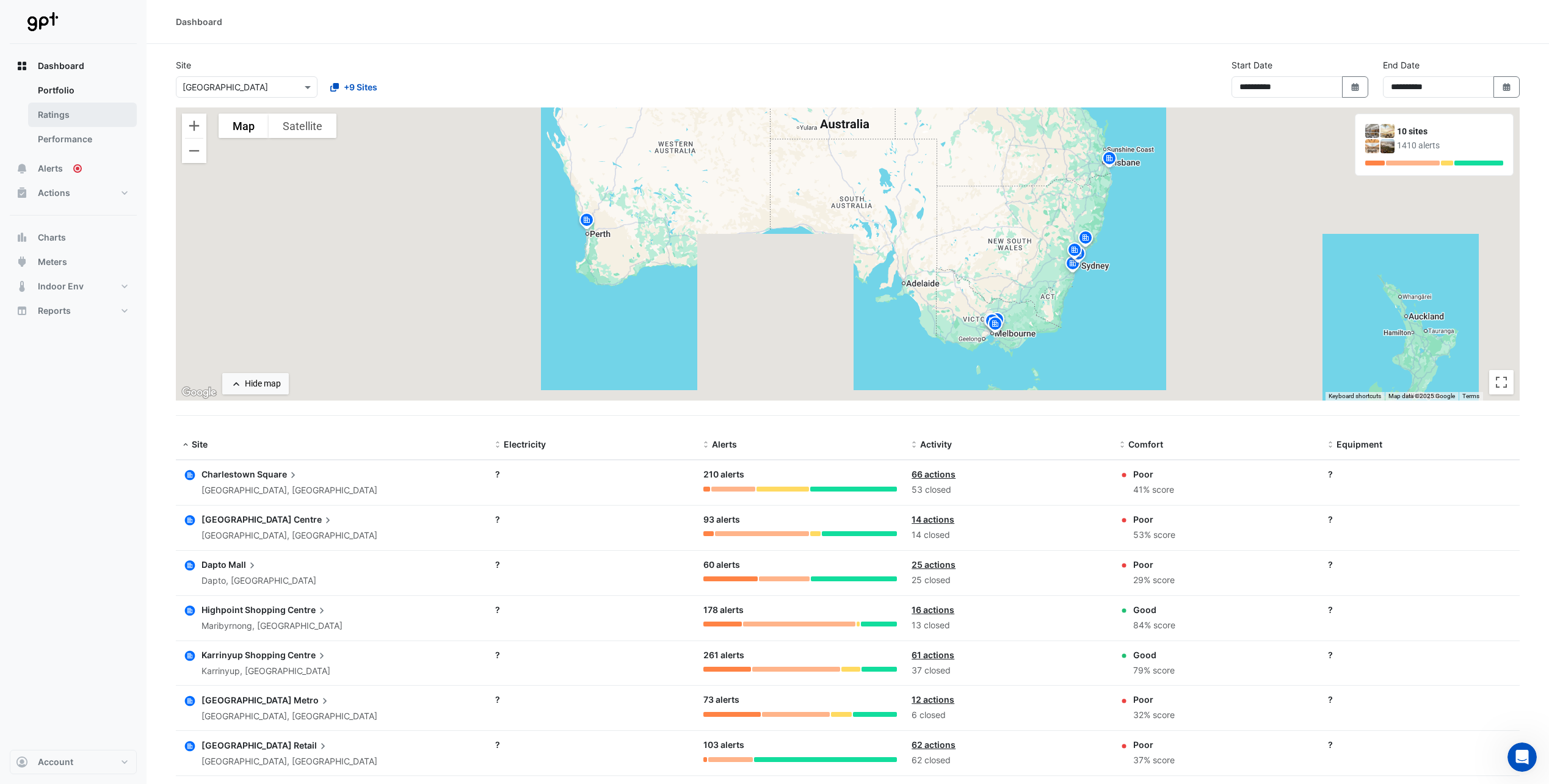
click at [59, 113] on link "Ratings" at bounding box center [82, 115] width 109 height 24
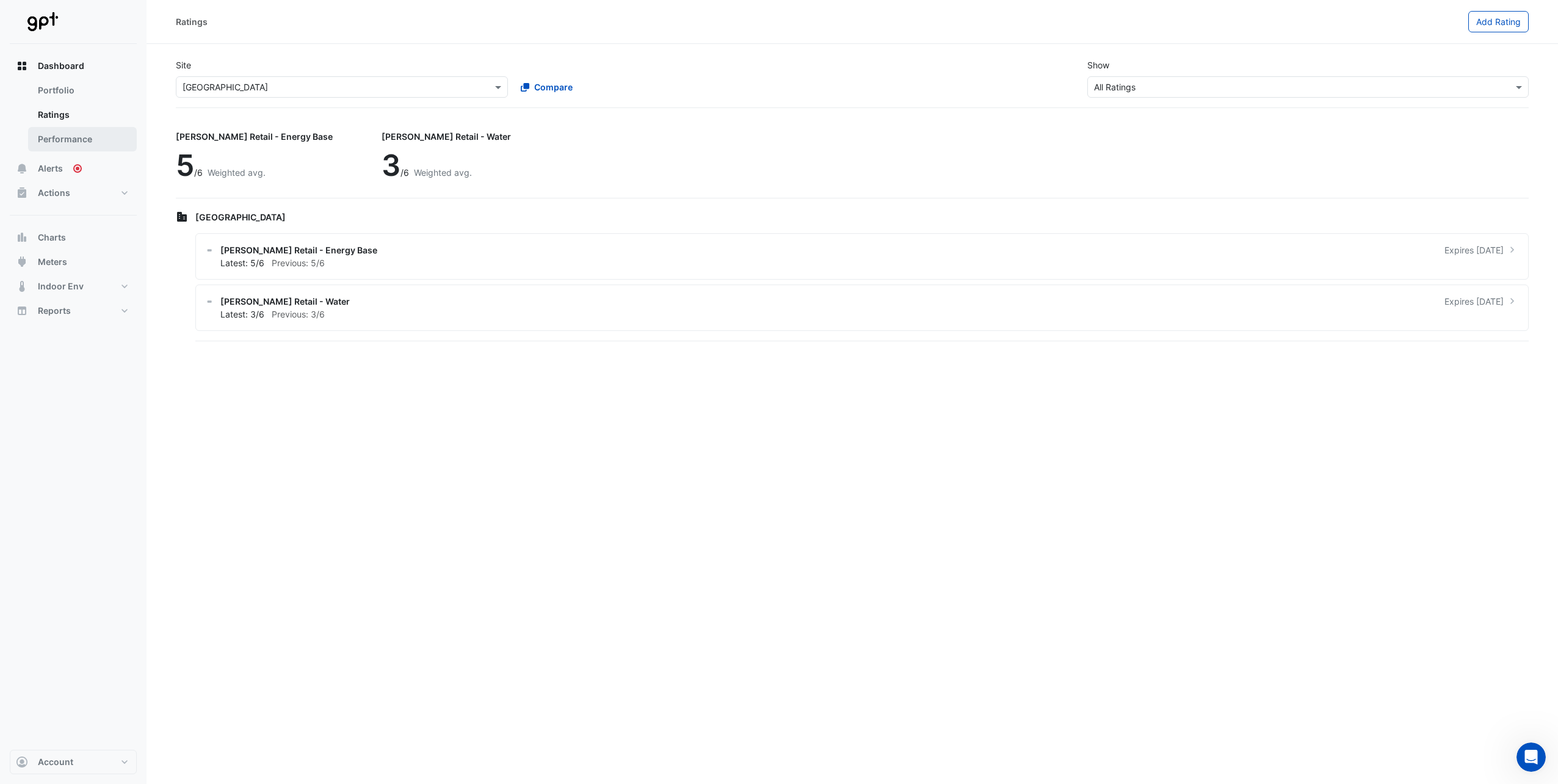
click at [59, 131] on link "Performance" at bounding box center [82, 139] width 109 height 24
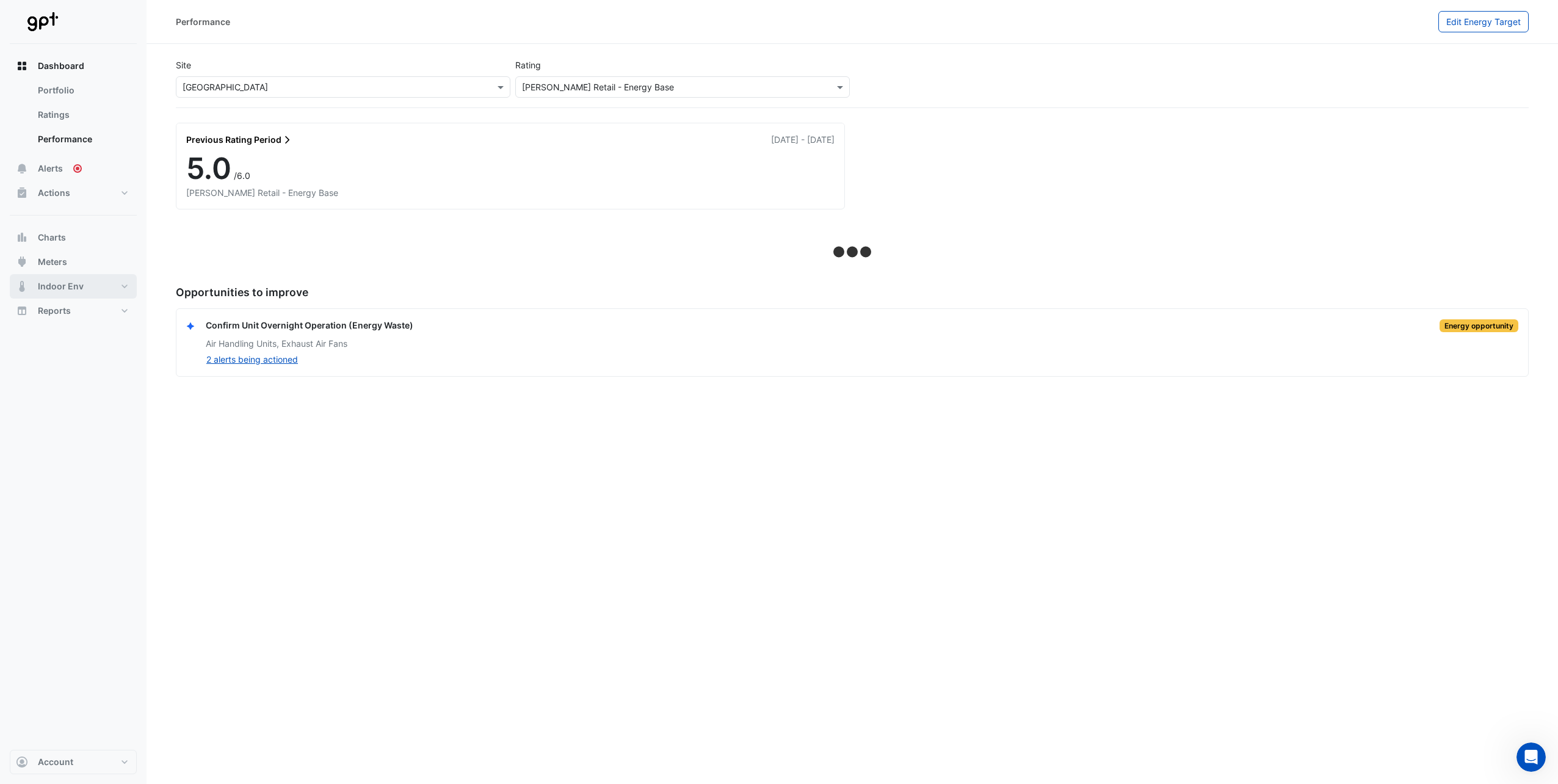
click at [125, 283] on button "Indoor Env" at bounding box center [73, 287] width 127 height 24
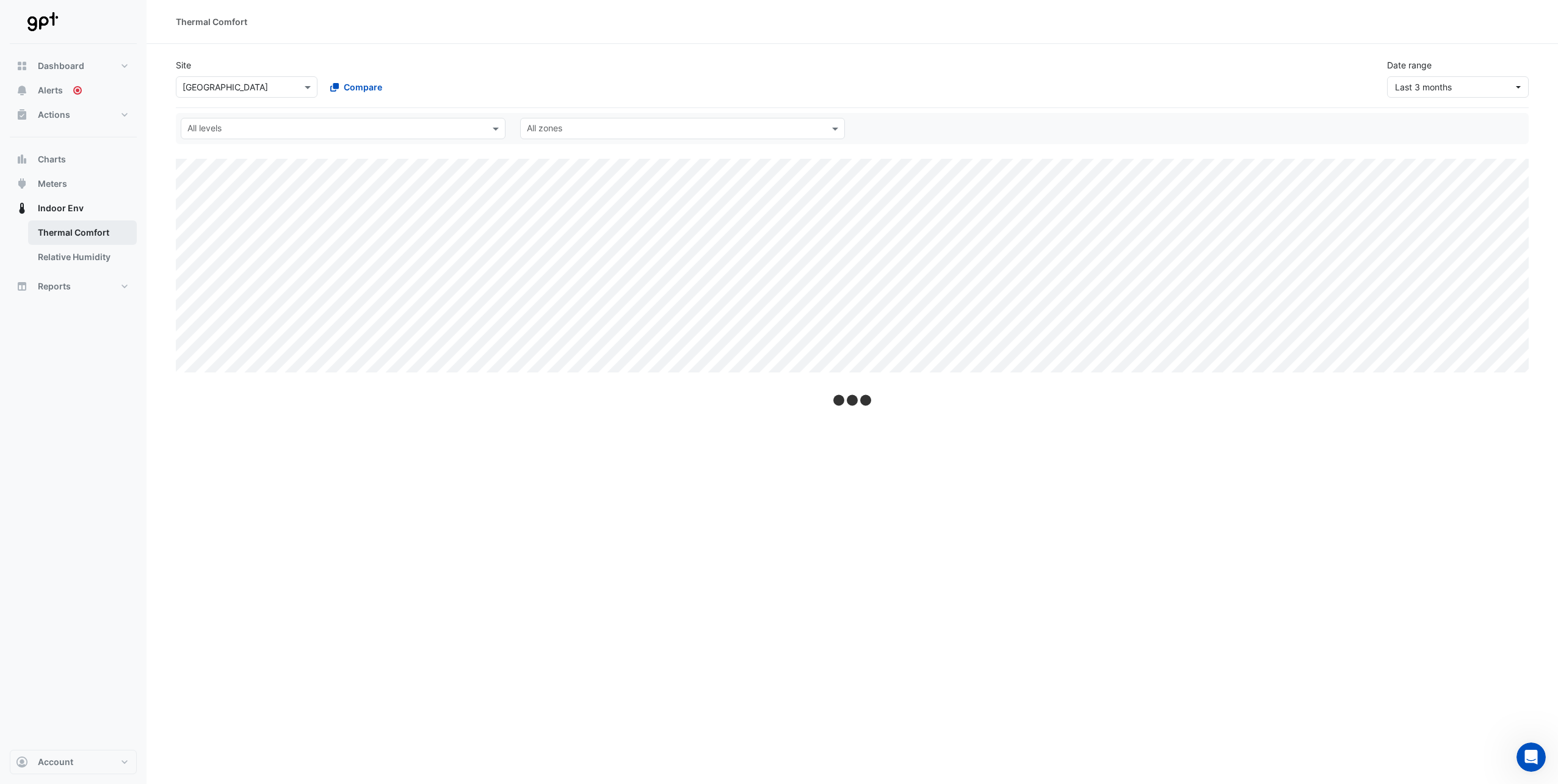
click at [92, 231] on link "Thermal Comfort" at bounding box center [82, 233] width 109 height 24
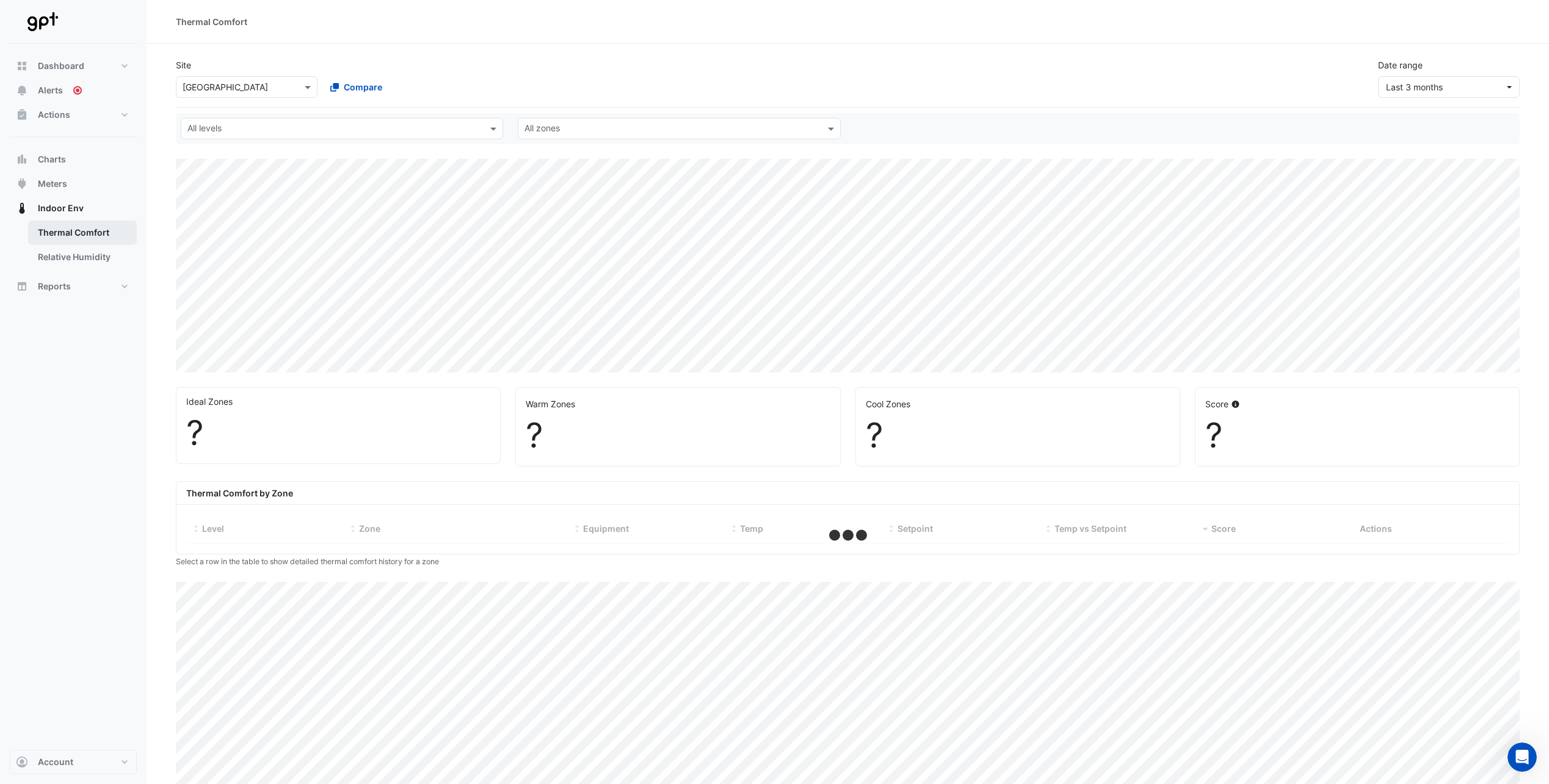
select select "**"
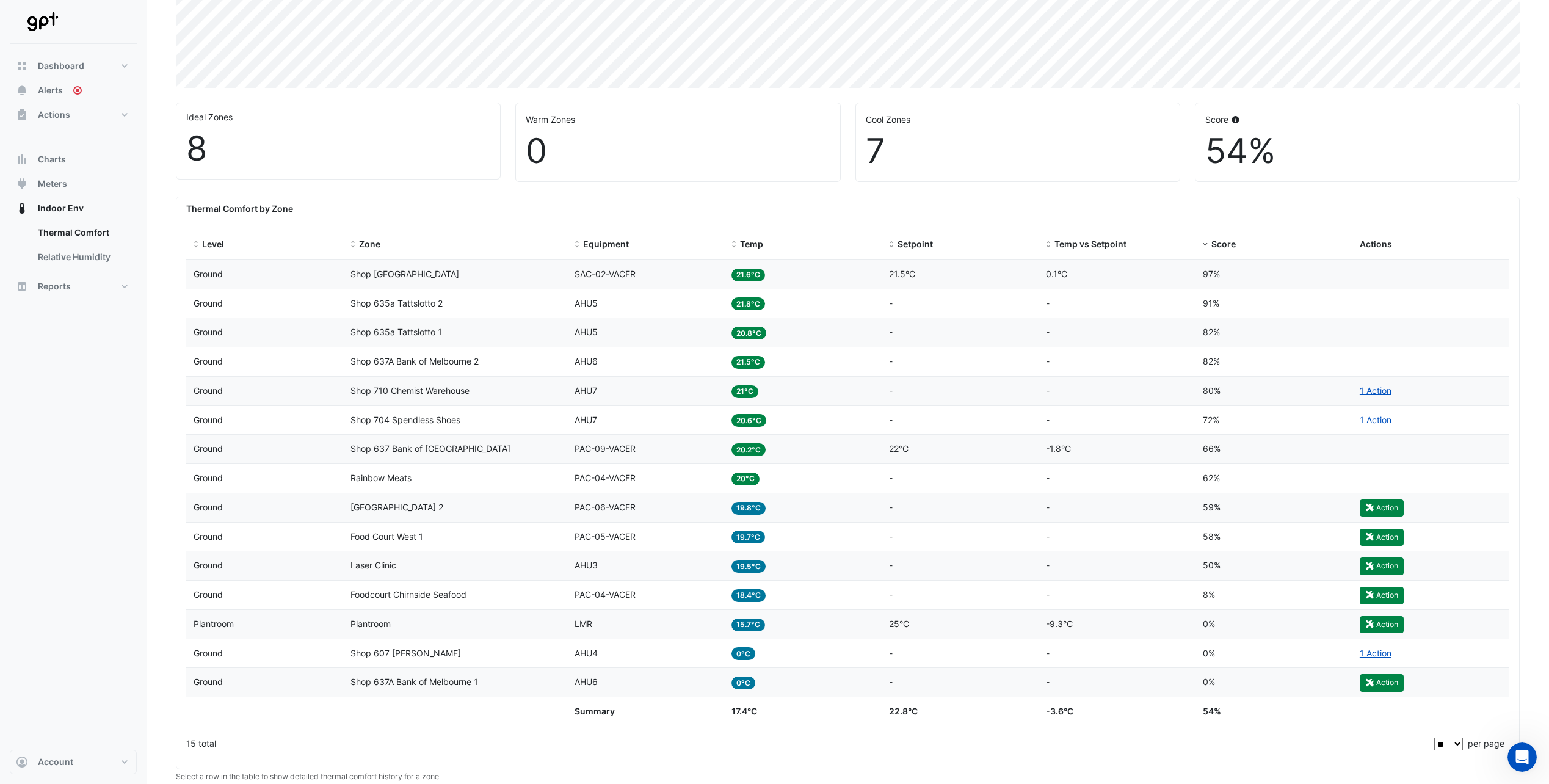
scroll to position [305, 0]
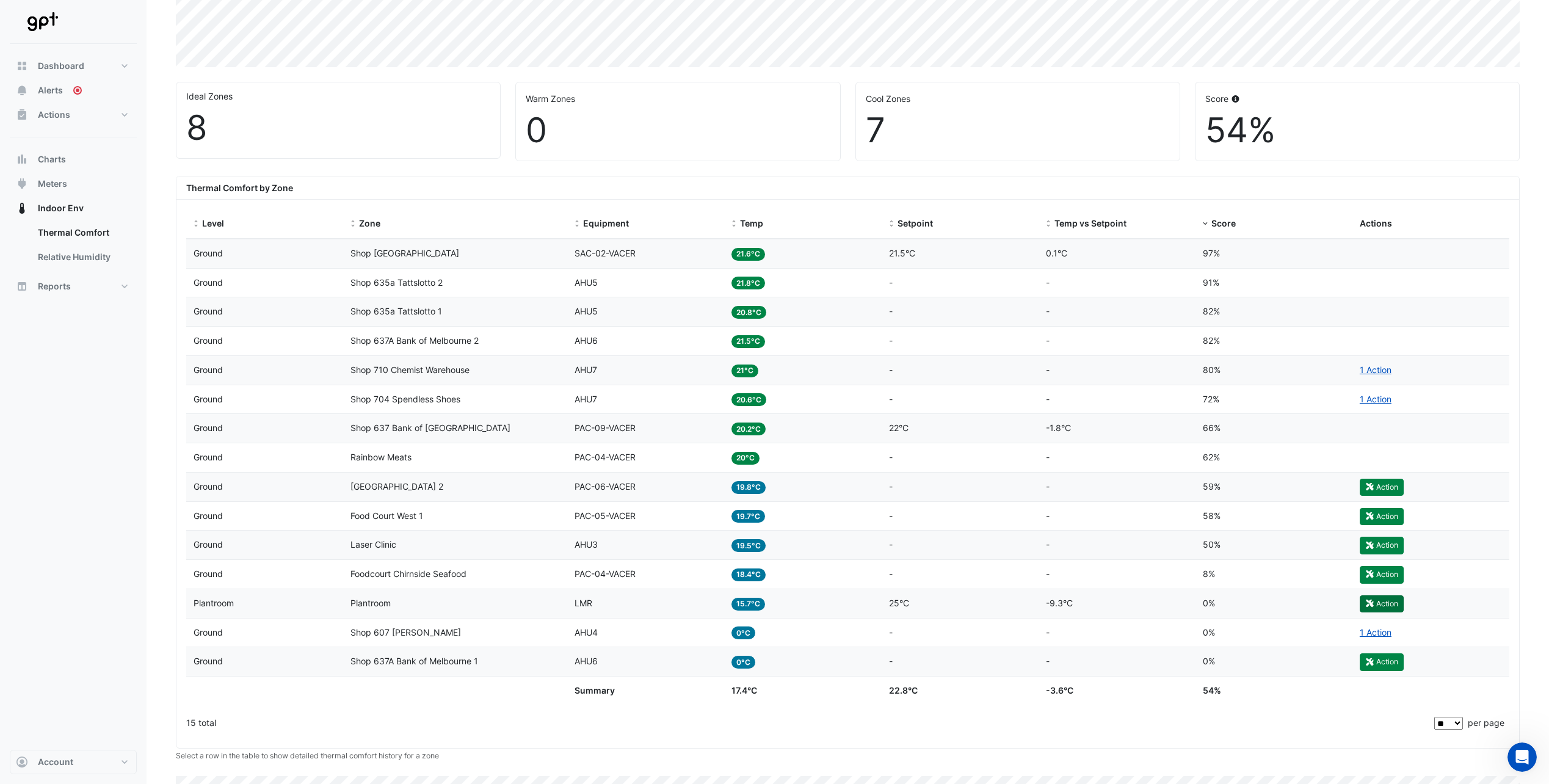
click at [1393, 604] on button "Action" at bounding box center [1381, 604] width 44 height 17
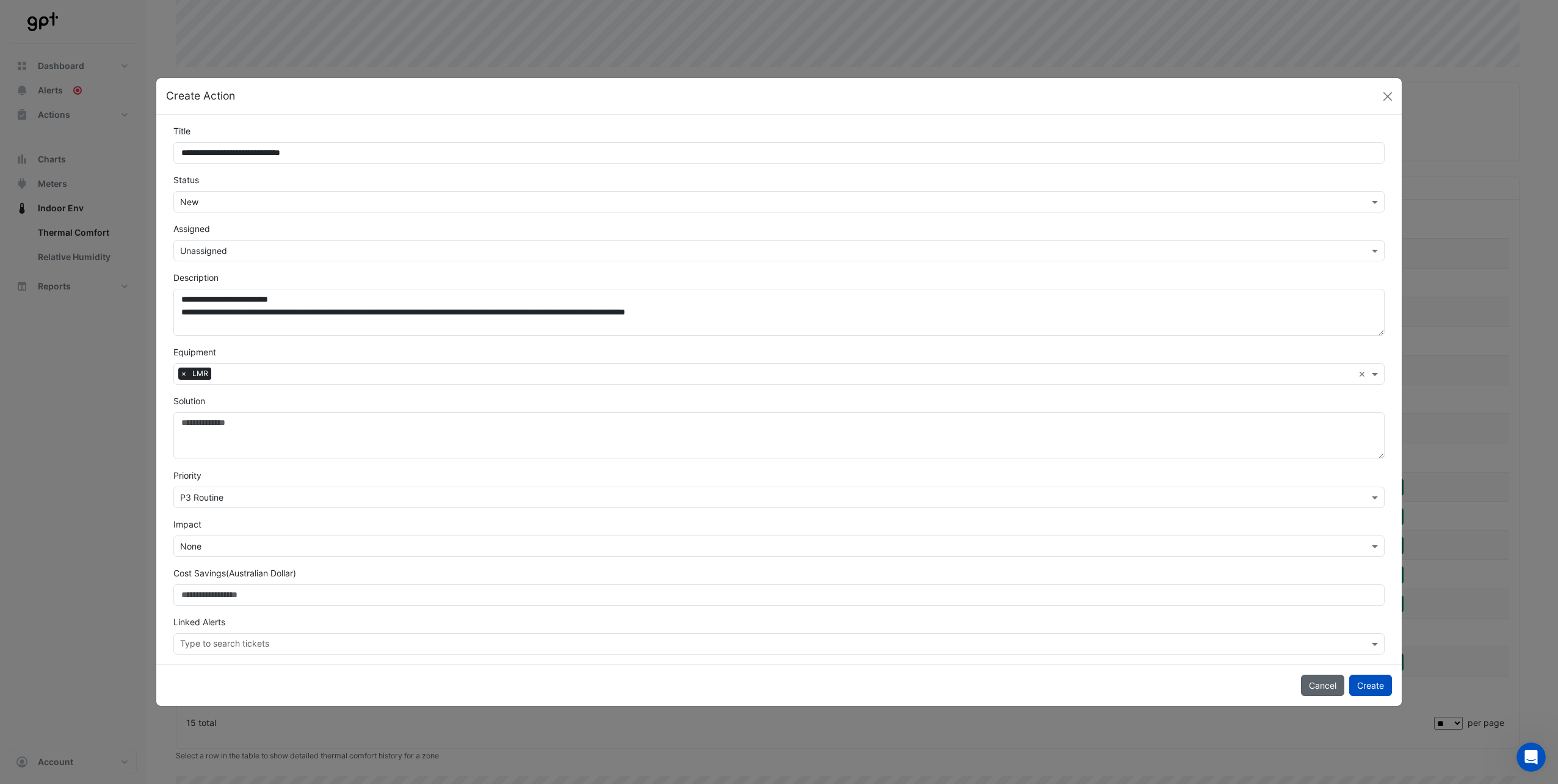
click at [1329, 690] on button "Cancel" at bounding box center [1322, 685] width 43 height 21
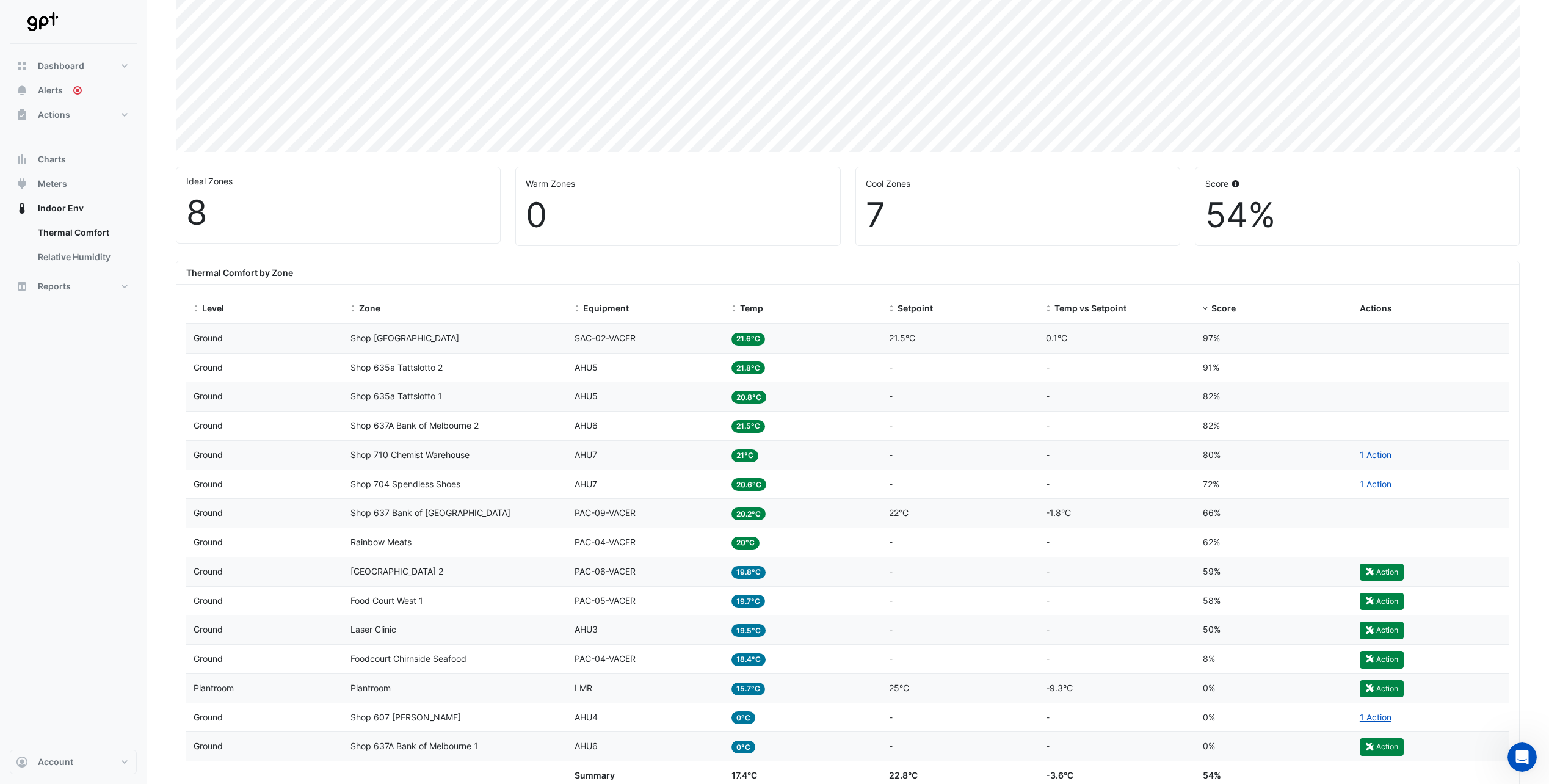
scroll to position [282, 0]
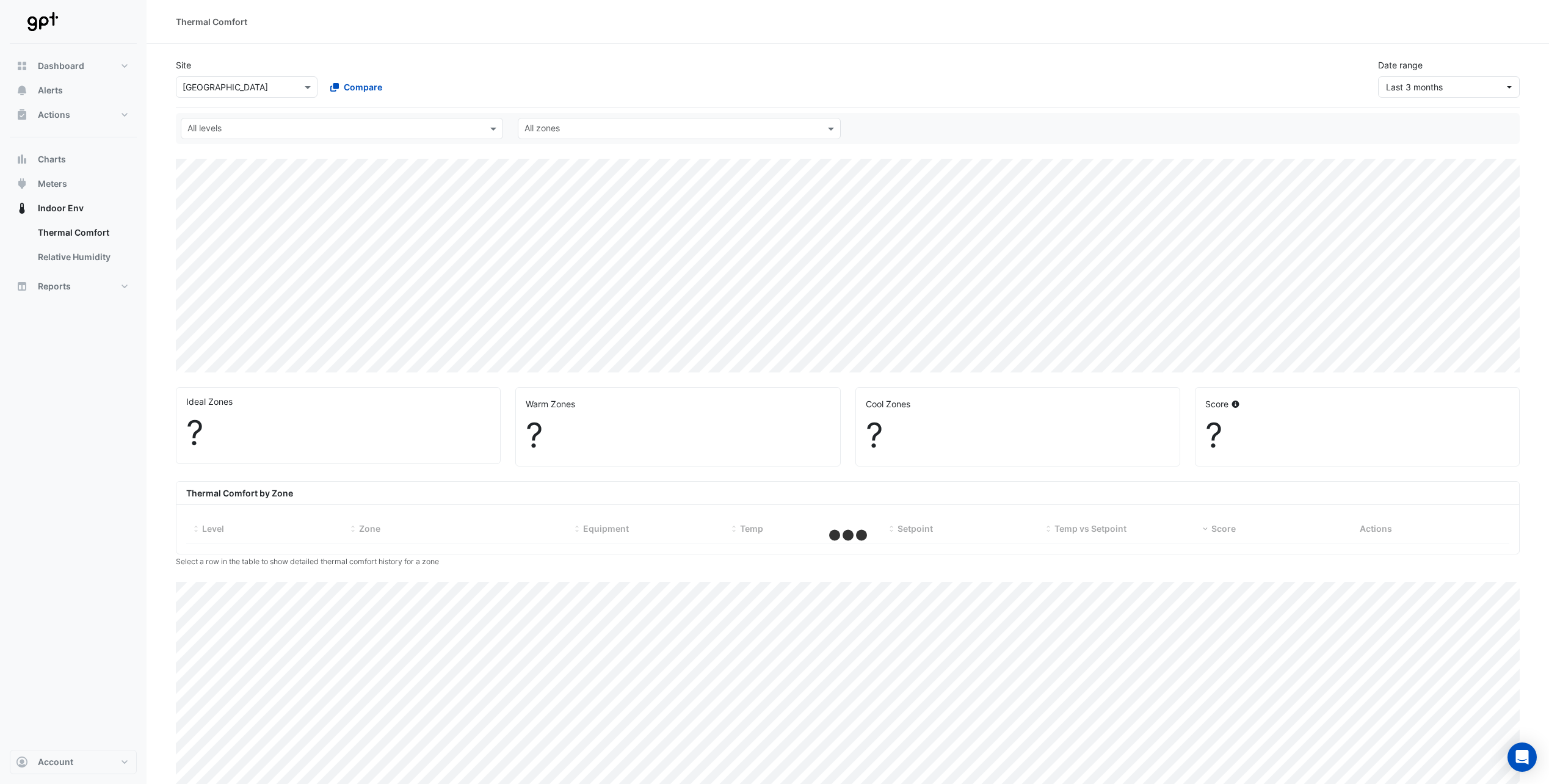
select select "**"
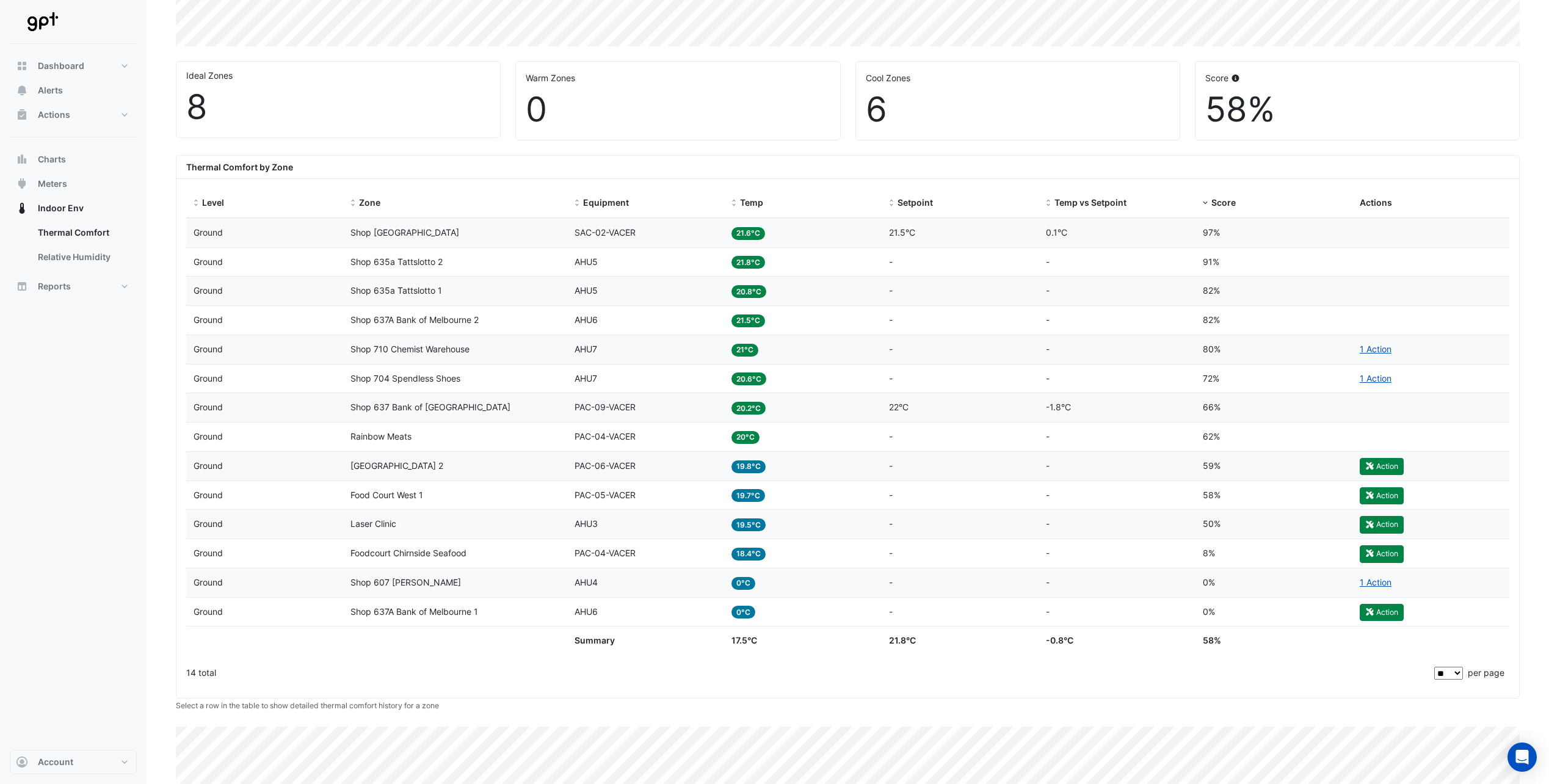
scroll to position [305, 0]
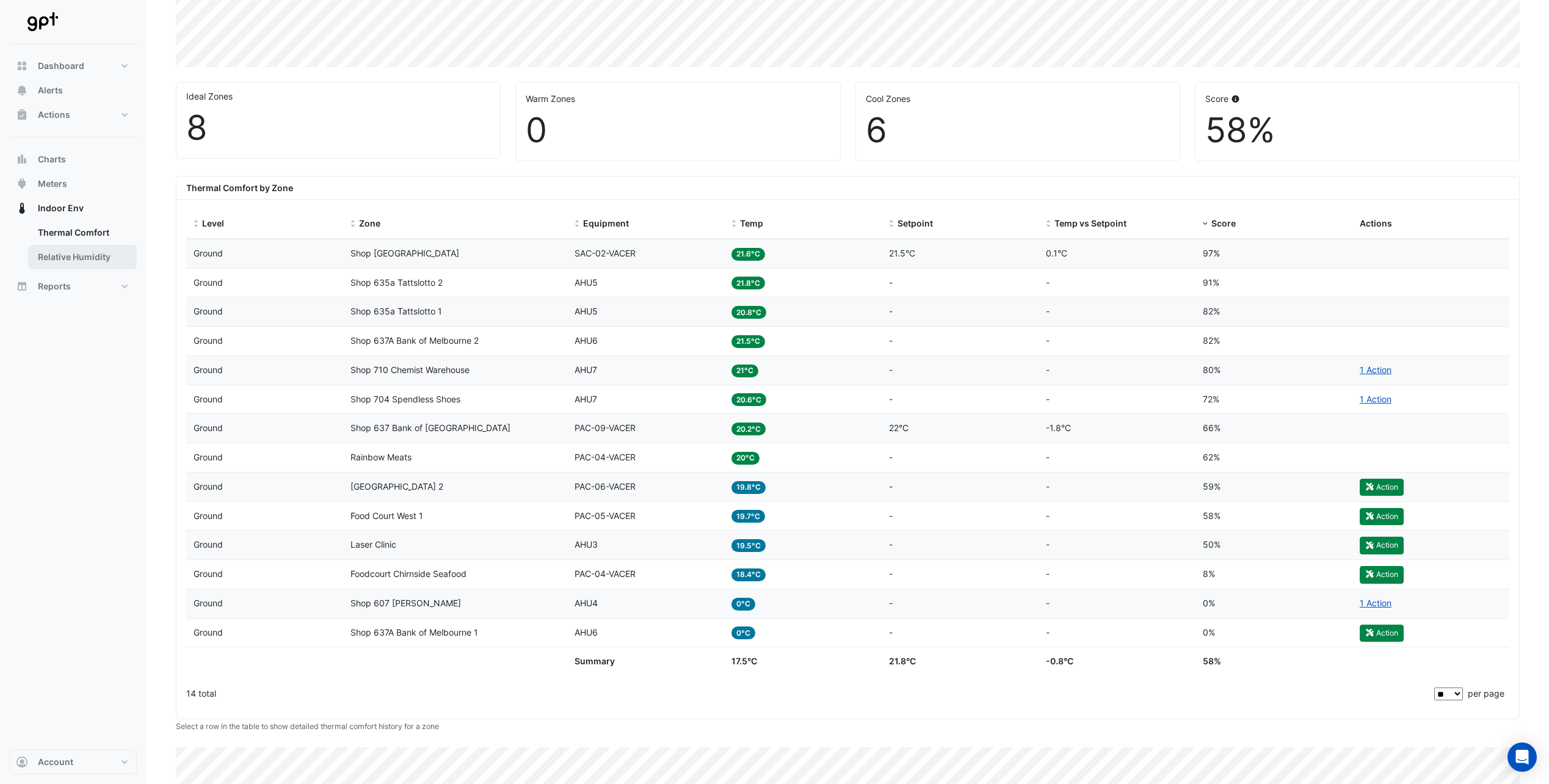
click at [75, 258] on link "Relative Humidity" at bounding box center [82, 257] width 109 height 24
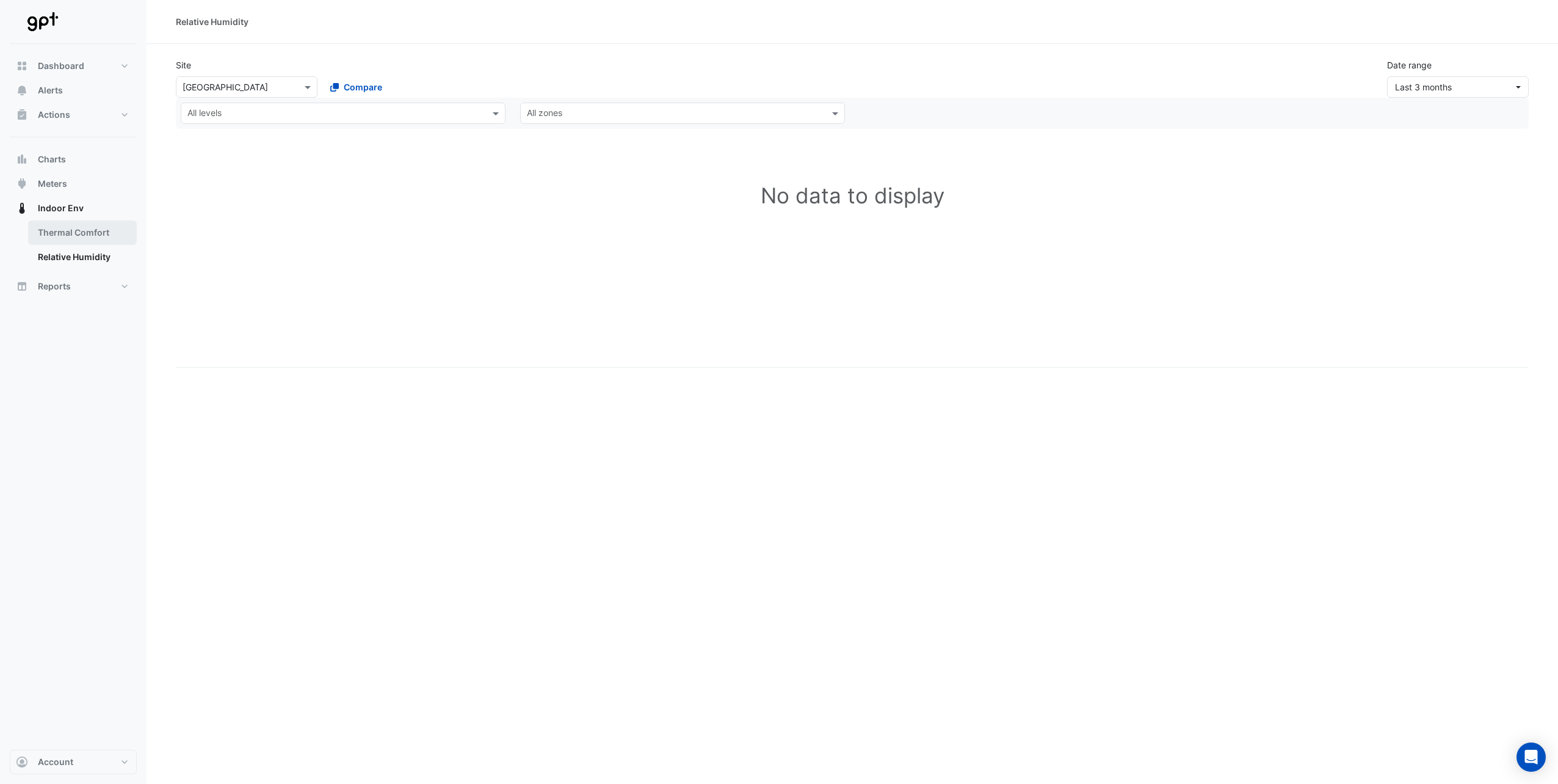
click at [72, 236] on link "Thermal Comfort" at bounding box center [82, 233] width 109 height 24
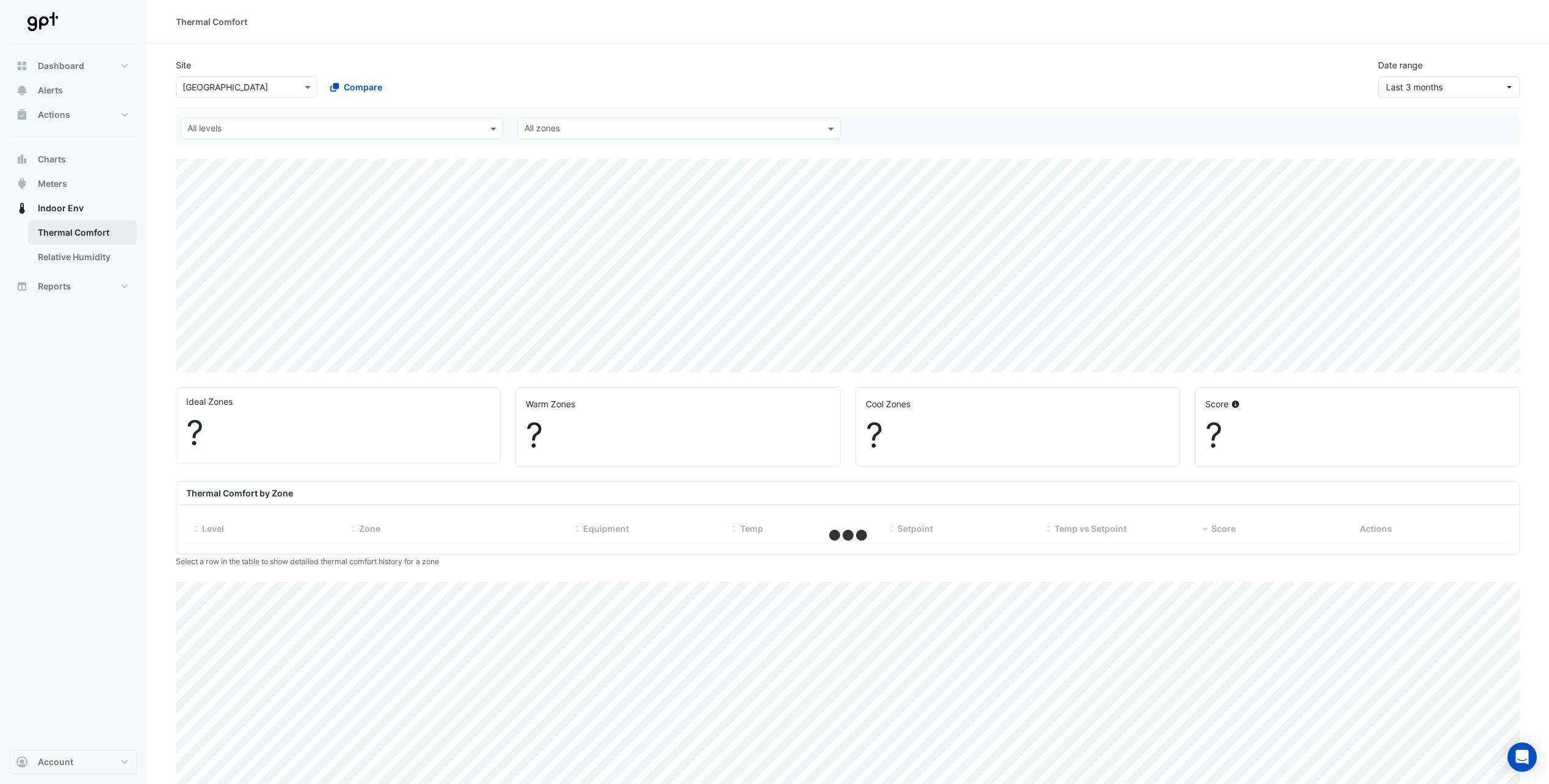
select select "**"
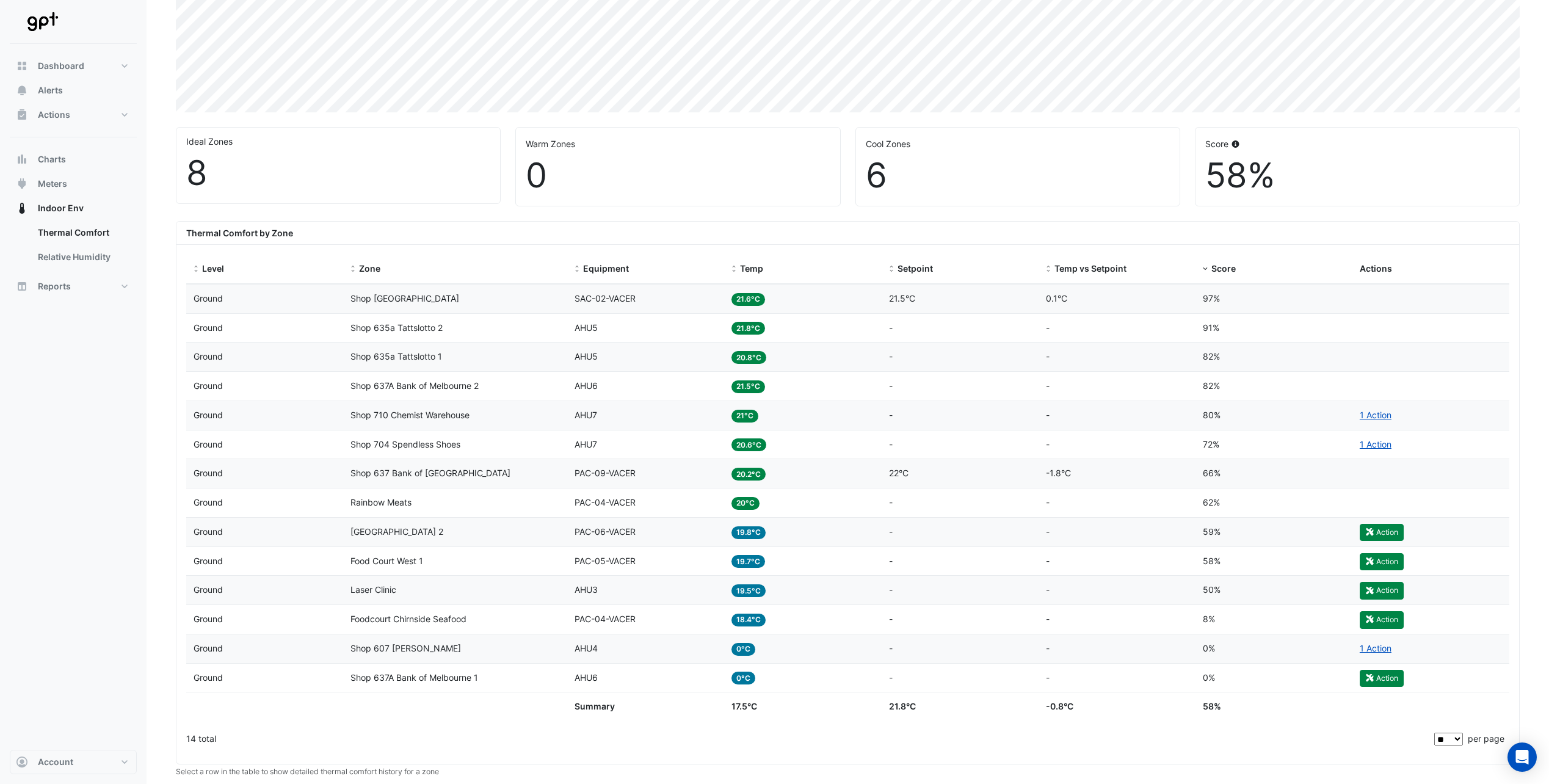
scroll to position [244, 0]
